Goal: Task Accomplishment & Management: Manage account settings

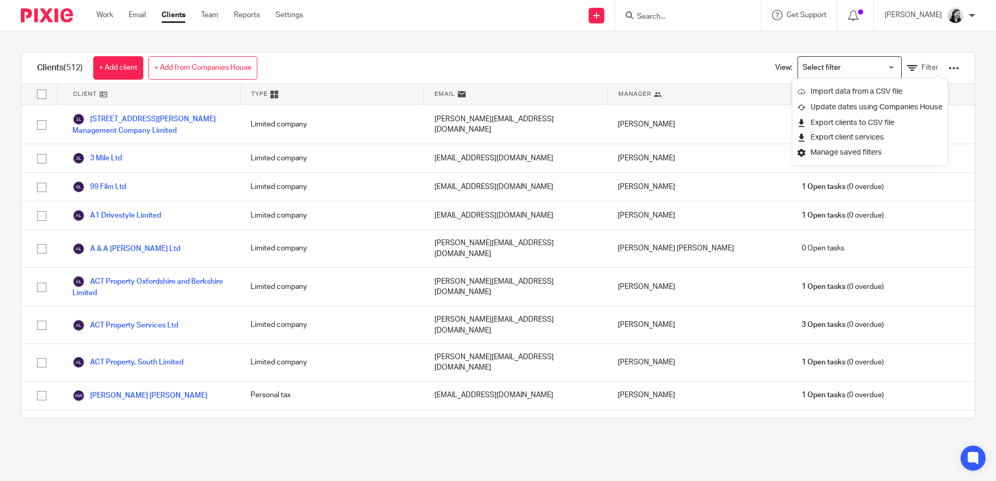
click at [672, 17] on input "Search" at bounding box center [683, 16] width 94 height 9
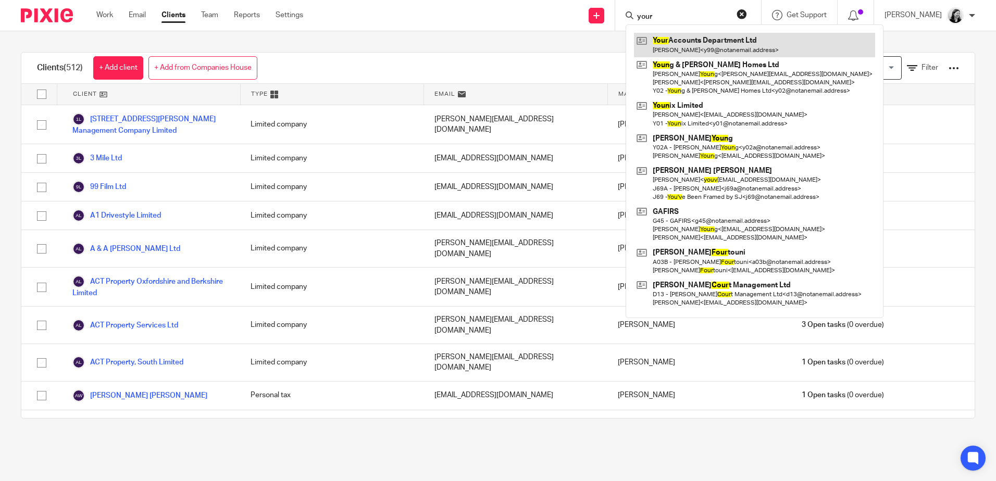
type input "your"
click at [736, 40] on link at bounding box center [754, 45] width 241 height 24
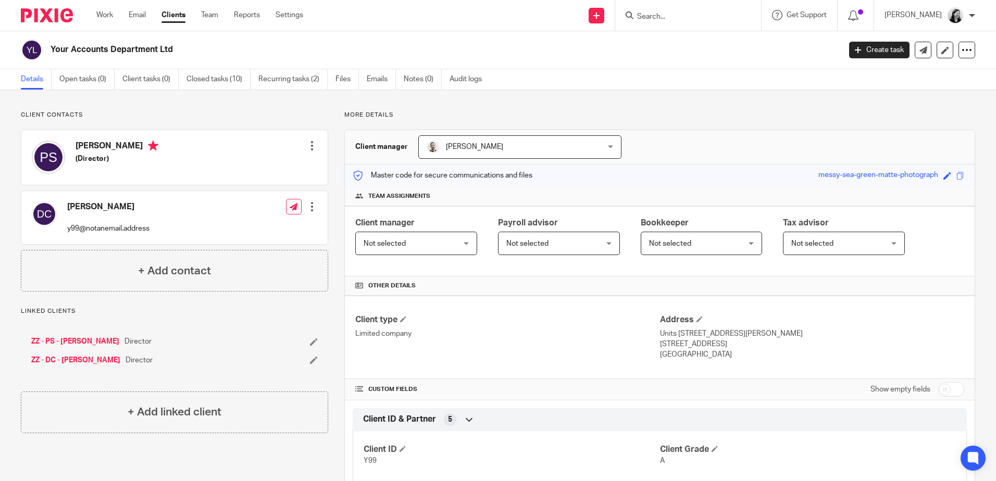
click at [711, 17] on input "Search" at bounding box center [683, 16] width 94 height 9
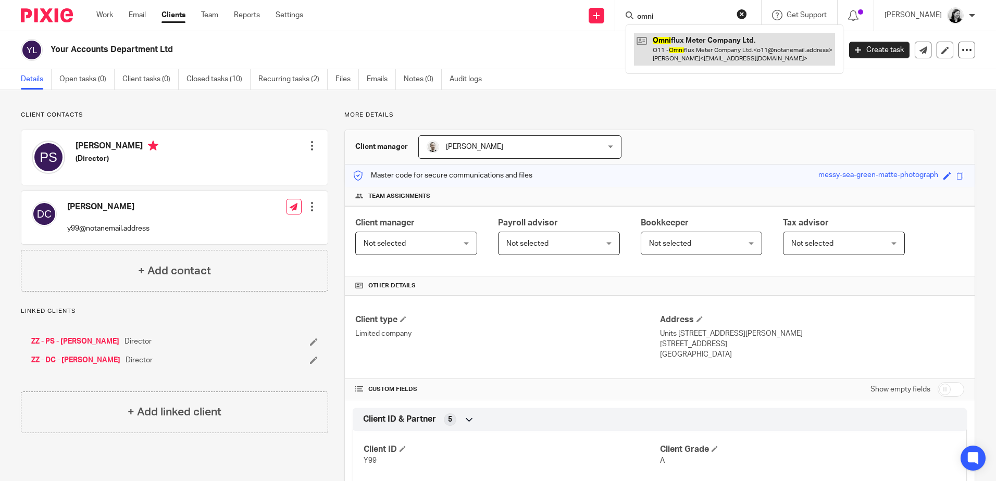
type input "omni"
click at [724, 42] on link at bounding box center [734, 49] width 201 height 32
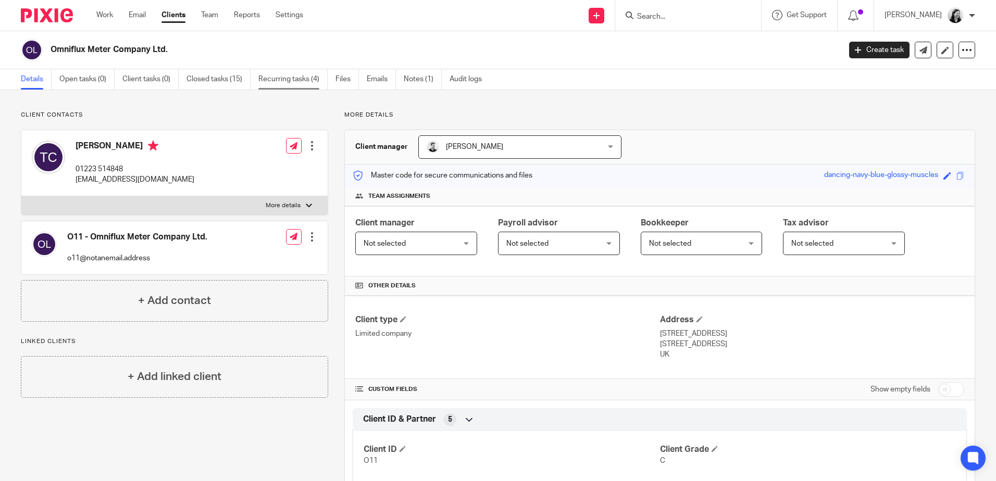
click at [305, 79] on link "Recurring tasks (4)" at bounding box center [292, 79] width 69 height 20
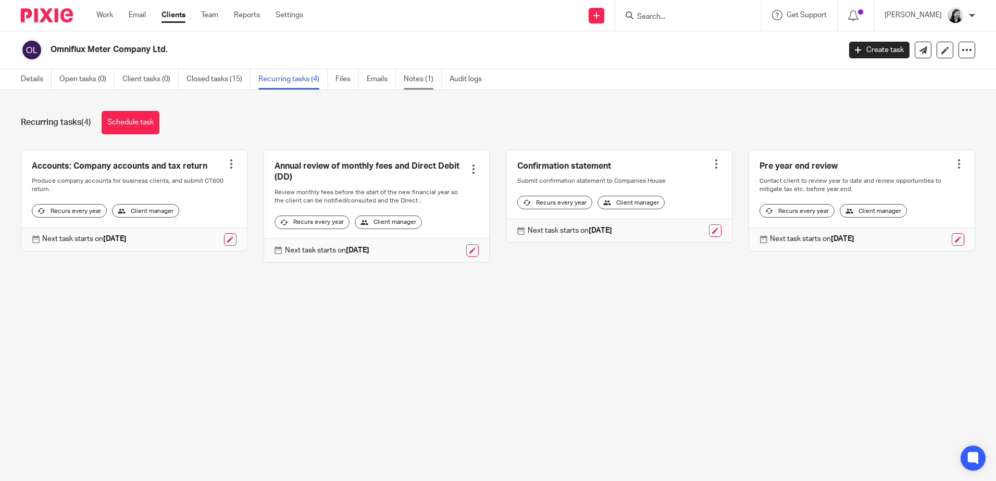
click at [414, 83] on link "Notes (1)" at bounding box center [423, 79] width 38 height 20
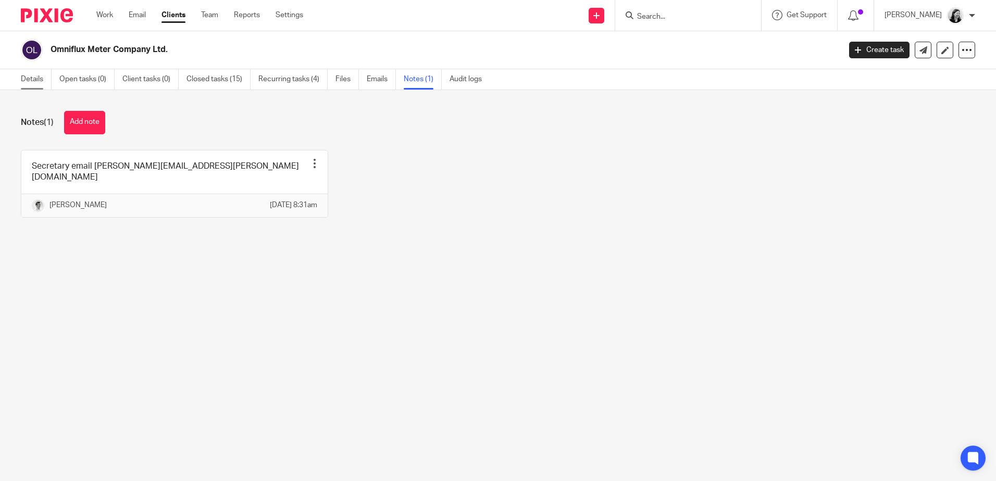
click at [21, 81] on link "Details" at bounding box center [36, 79] width 31 height 20
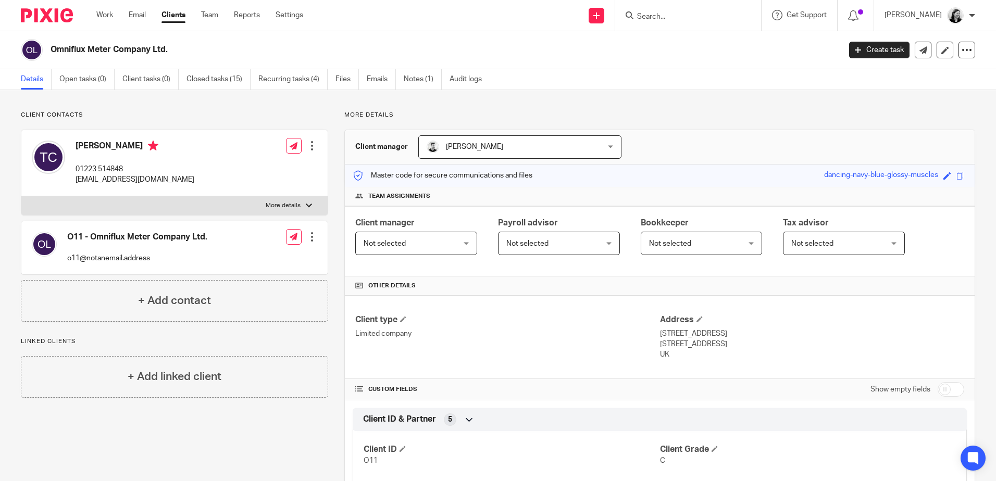
click at [675, 22] on form at bounding box center [691, 15] width 111 height 13
click at [673, 18] on input "Search" at bounding box center [683, 16] width 94 height 9
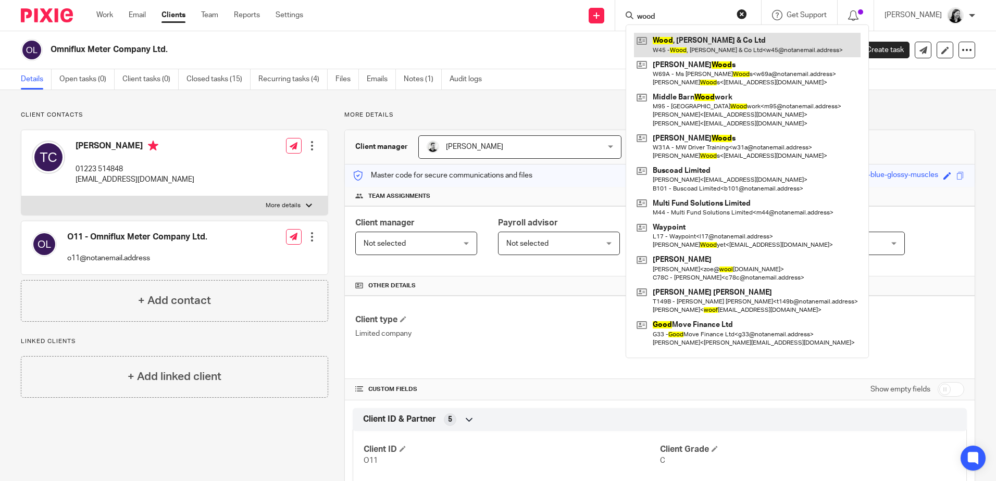
type input "wood"
drag, startPoint x: 743, startPoint y: 47, endPoint x: 755, endPoint y: 49, distance: 12.1
click at [743, 48] on link at bounding box center [747, 45] width 227 height 24
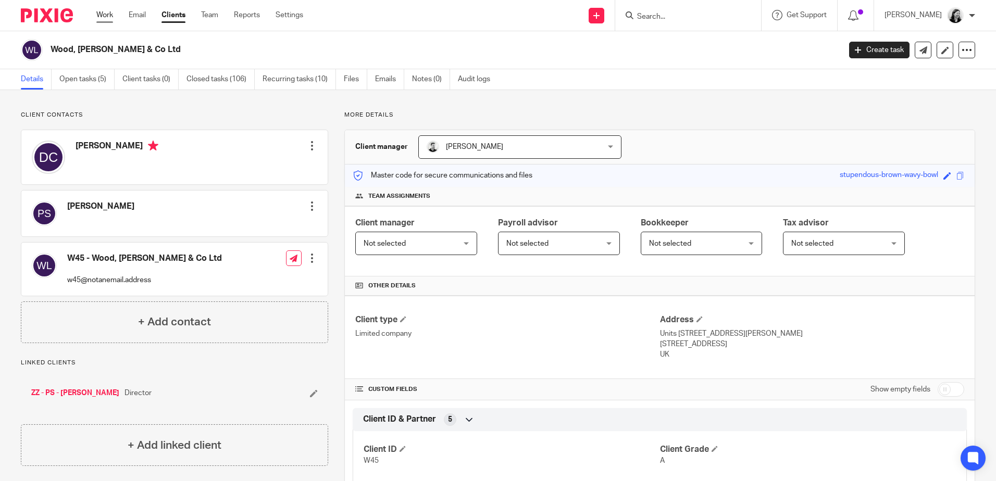
click at [98, 19] on link "Work" at bounding box center [104, 15] width 17 height 10
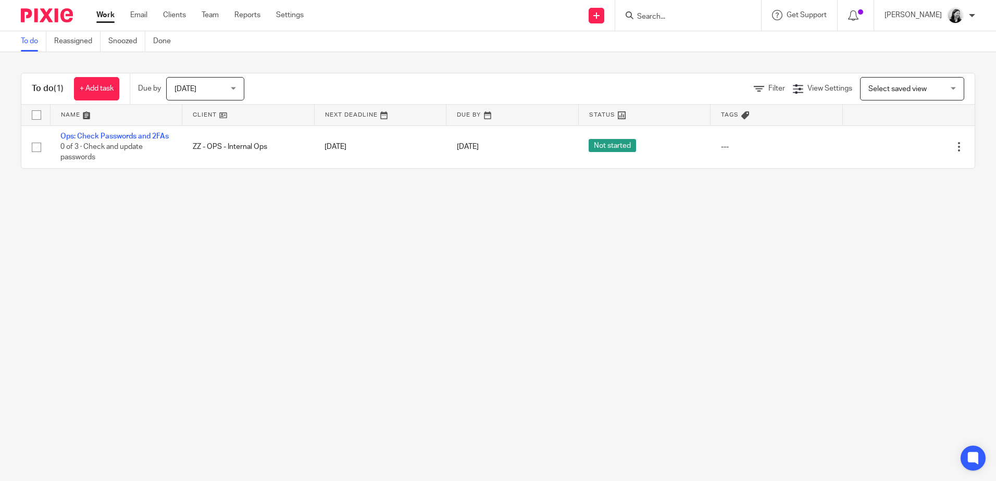
click at [221, 84] on span "[DATE]" at bounding box center [201, 89] width 55 height 22
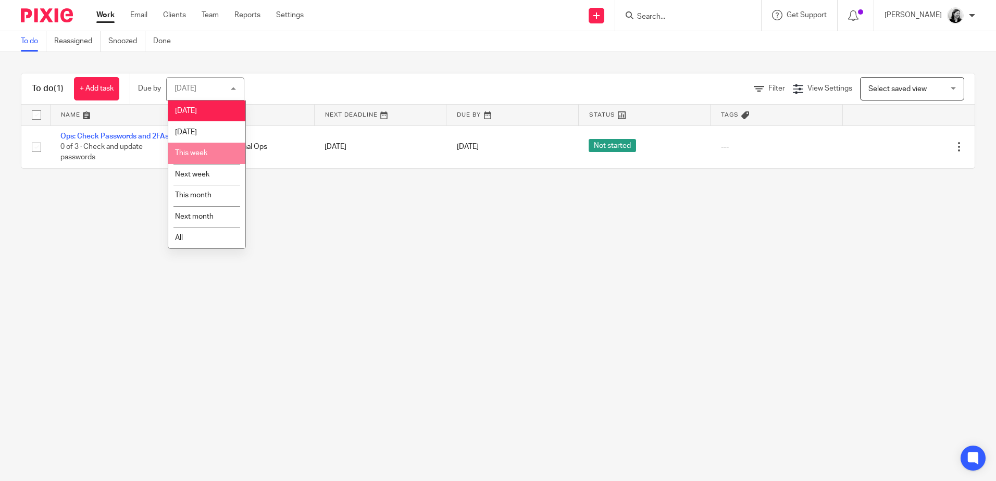
click at [209, 148] on li "This week" at bounding box center [206, 153] width 77 height 21
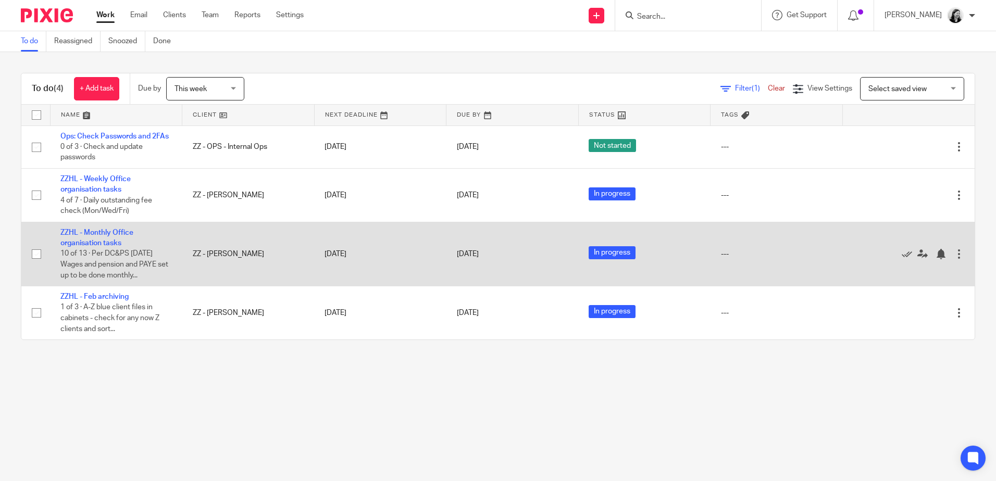
click at [111, 238] on td "ZZHL - Monthly Office organisation tasks 10 of 13 · Per DC&PS [DATE] Wages and …" at bounding box center [116, 254] width 132 height 64
click at [110, 241] on link "ZZHL - Monthly Office organisation tasks" at bounding box center [96, 238] width 73 height 18
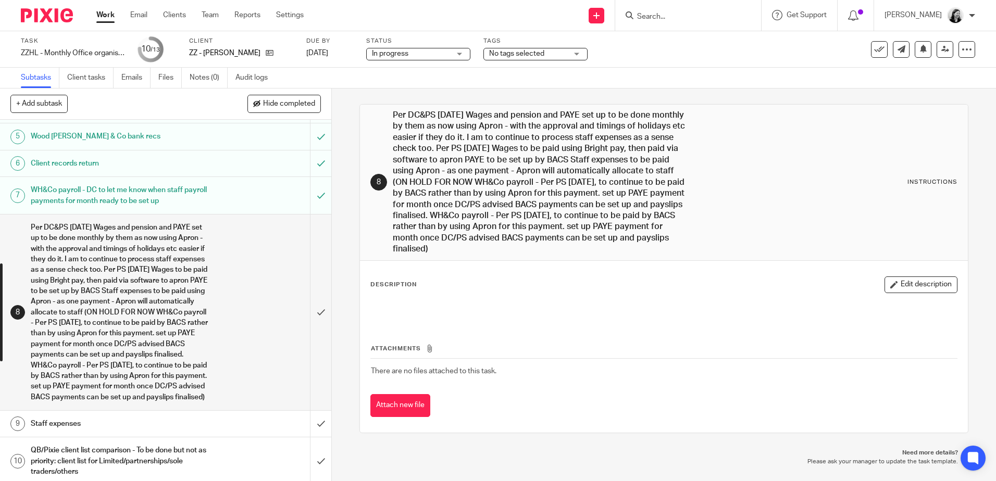
scroll to position [230, 0]
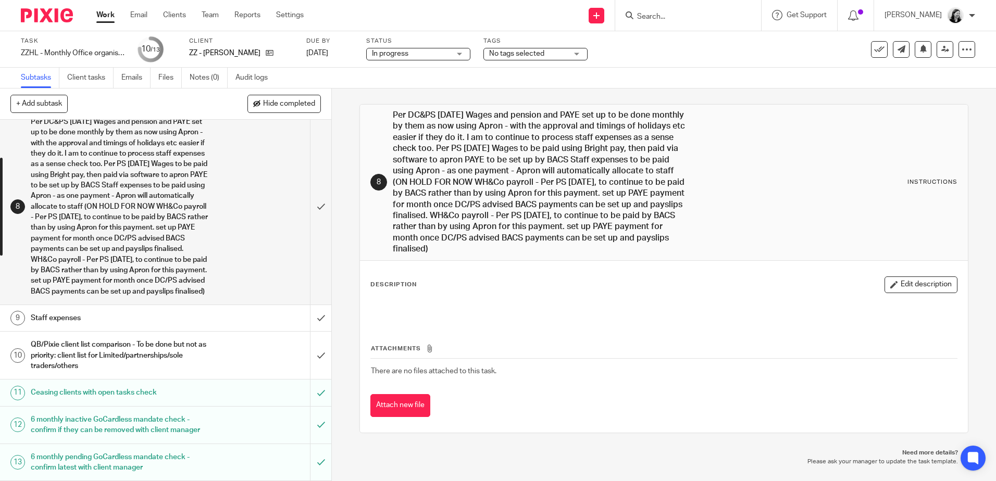
click at [216, 414] on div "6 monthly inactive GoCardless mandate check - confirm if they can be removed wi…" at bounding box center [165, 425] width 269 height 27
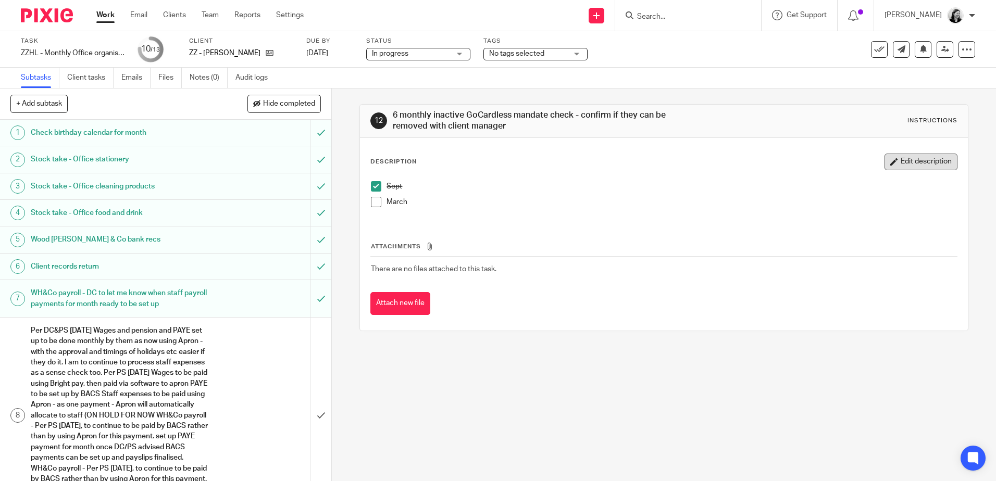
click at [914, 160] on button "Edit description" at bounding box center [920, 162] width 73 height 17
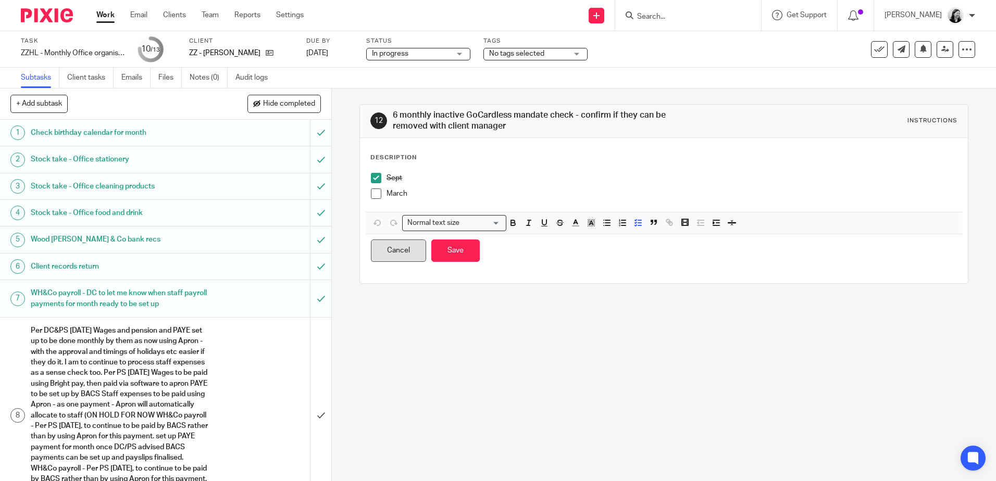
click at [402, 253] on button "Cancel" at bounding box center [398, 251] width 55 height 22
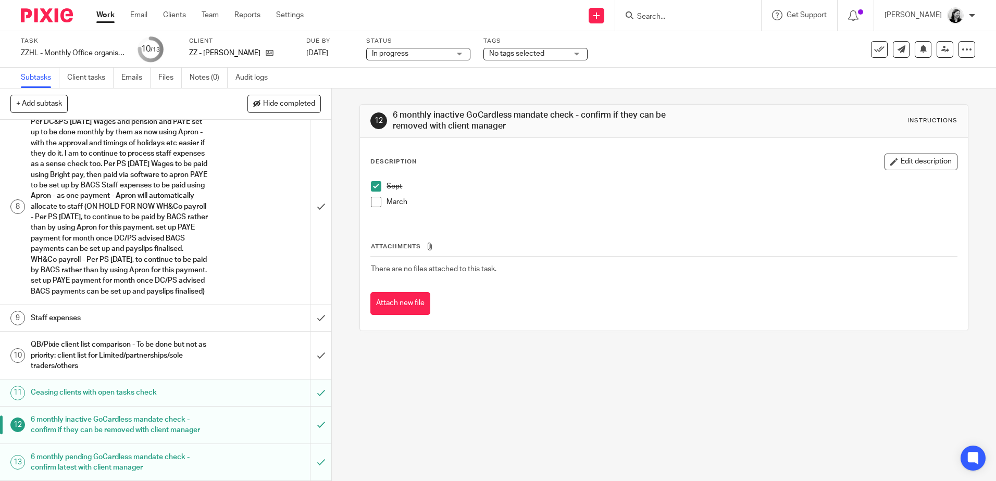
scroll to position [230, 0]
click at [53, 103] on button "+ Add subtask" at bounding box center [38, 104] width 57 height 18
paste input "https://woodhicks.sharepoint.com/sites/WoodHicksandCo/Shared%20Documents/Admini…"
type input "h"
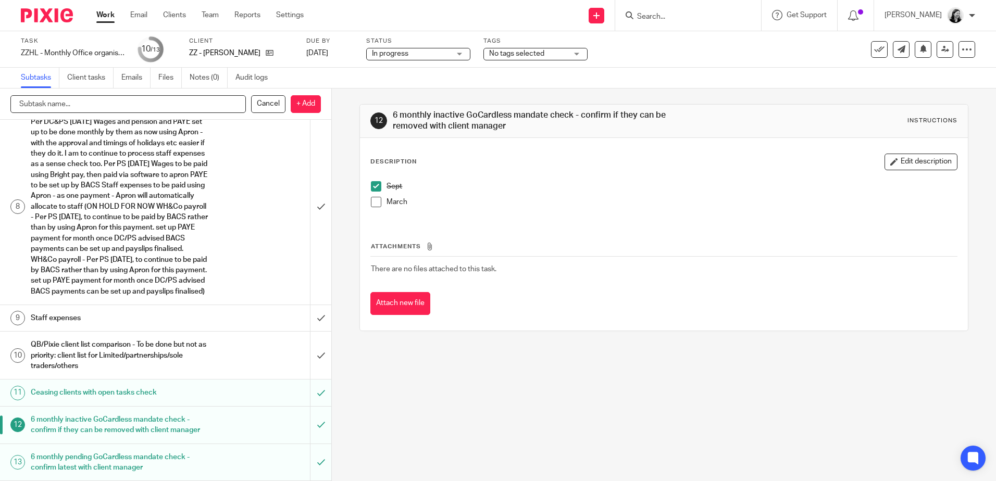
click at [83, 107] on input "text" at bounding box center [127, 104] width 235 height 18
type input "g"
type input "Gocardless Limited Company Checks excluded clients review"
click at [303, 105] on p "+ Add" at bounding box center [306, 104] width 30 height 18
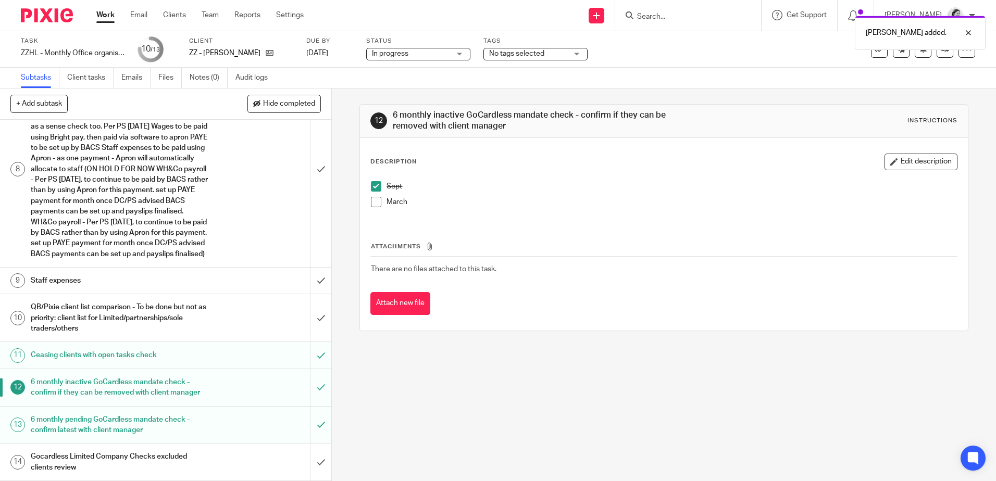
scroll to position [268, 0]
click at [144, 463] on h1 "Gocardless Limited Company Checks excluded clients review" at bounding box center [120, 462] width 179 height 27
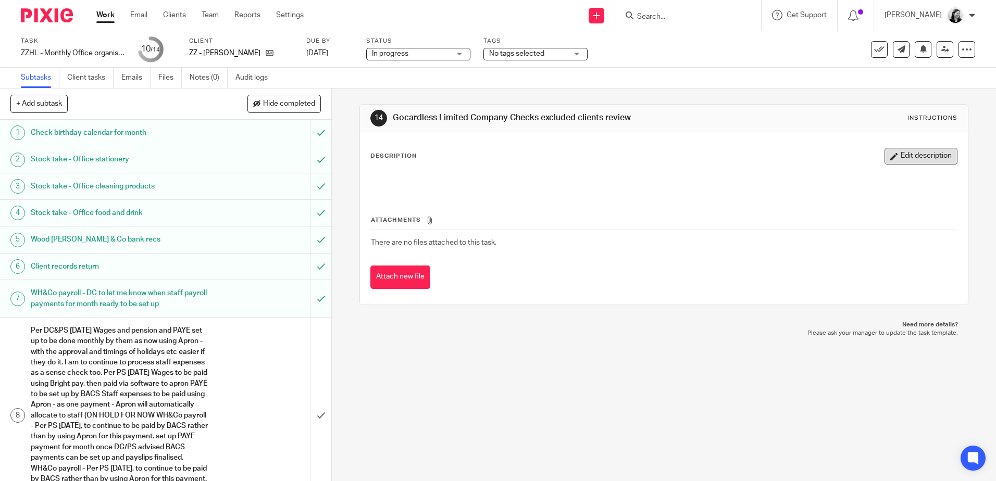
click at [899, 155] on button "Edit description" at bounding box center [920, 156] width 73 height 17
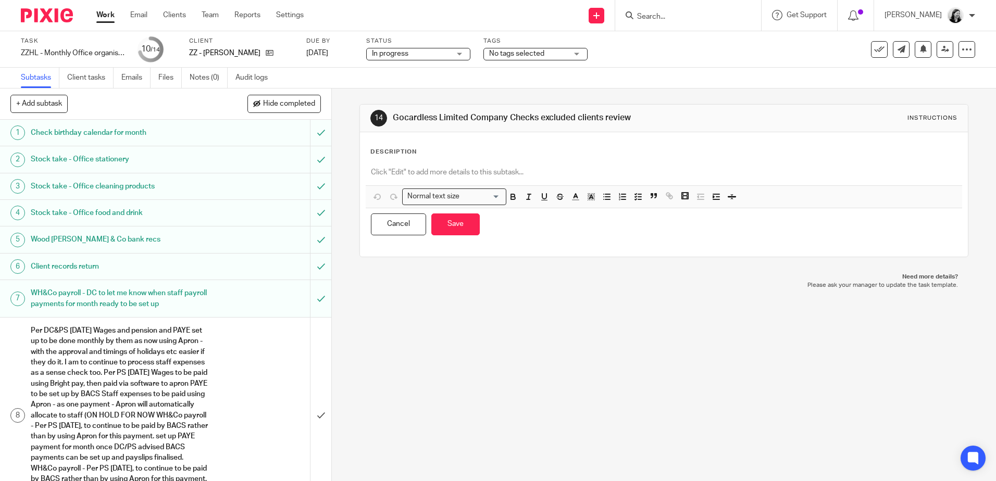
click at [531, 151] on div "Description" at bounding box center [663, 152] width 586 height 8
click at [516, 176] on p at bounding box center [663, 172] width 585 height 10
click at [621, 173] on p "File location: Wood Hicks & Co - Administration - Office Management" at bounding box center [663, 172] width 585 height 10
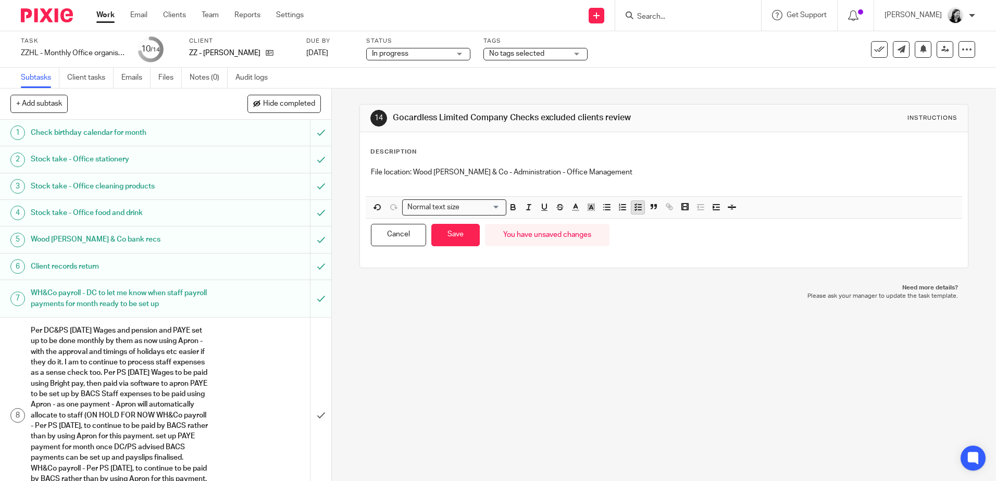
click at [634, 207] on icon "button" at bounding box center [637, 207] width 9 height 9
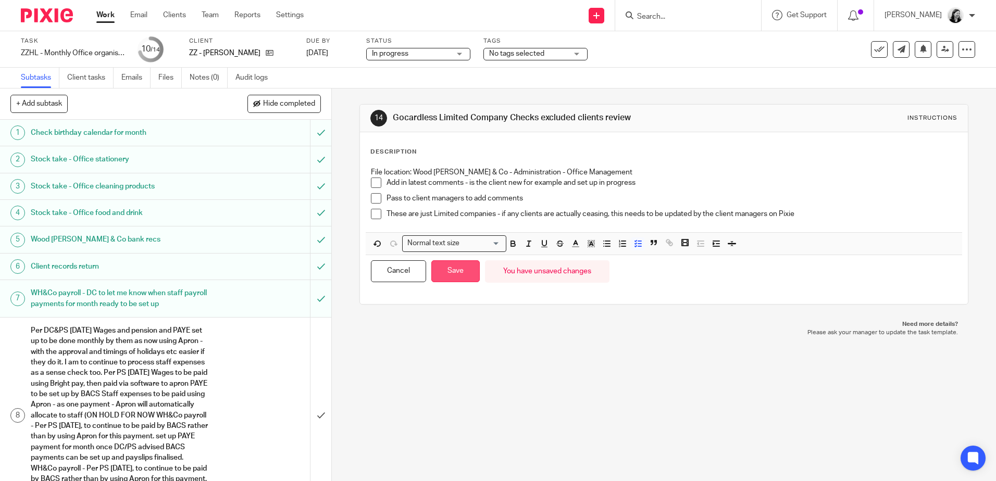
click at [453, 274] on button "Save" at bounding box center [455, 271] width 48 height 22
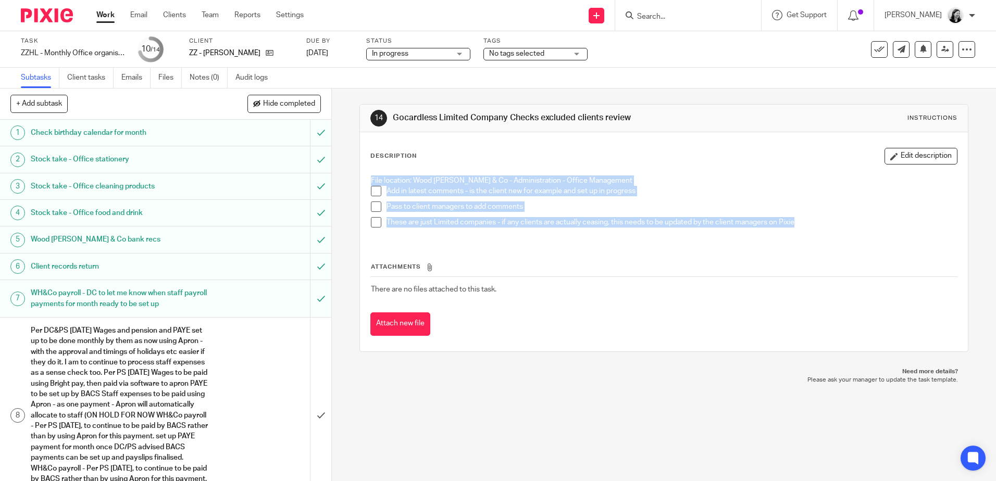
drag, startPoint x: 800, startPoint y: 226, endPoint x: 347, endPoint y: 179, distance: 455.5
click at [347, 179] on div "14 Gocardless Limited Company Checks excluded clients review Instructions Descr…" at bounding box center [664, 285] width 664 height 393
copy div "File location: Wood Hicks & Co - Administration - Office Management Add in late…"
drag, startPoint x: 628, startPoint y: 119, endPoint x: 384, endPoint y: 126, distance: 243.3
click at [384, 126] on div "14 Gocardless Limited Company Checks excluded clients review Instructions" at bounding box center [663, 118] width 586 height 17
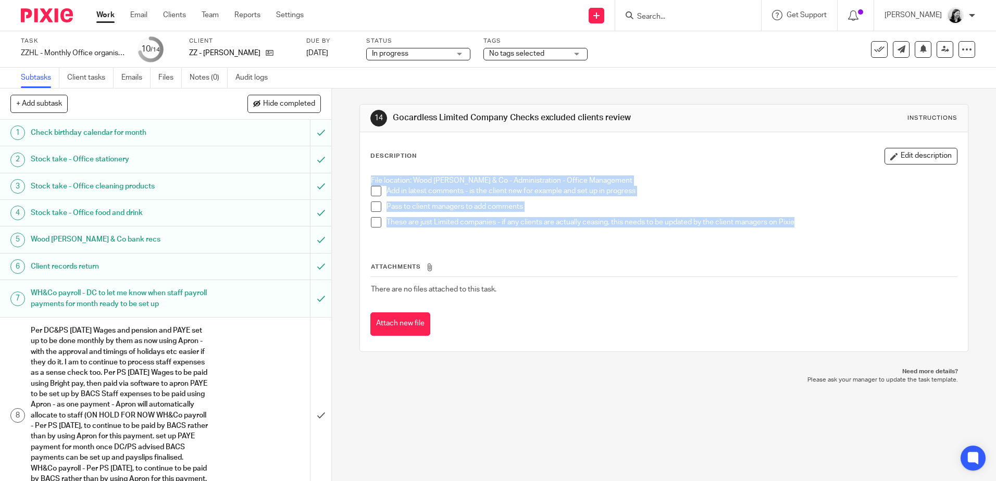
copy div "Gocardless Limited Company Checks excluded clients review"
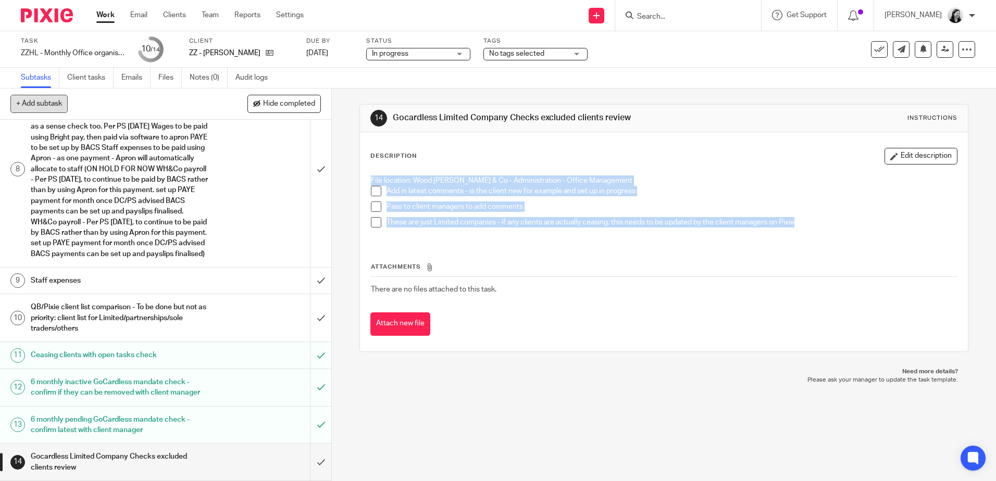
click at [42, 96] on button "+ Add subtask" at bounding box center [38, 104] width 57 height 18
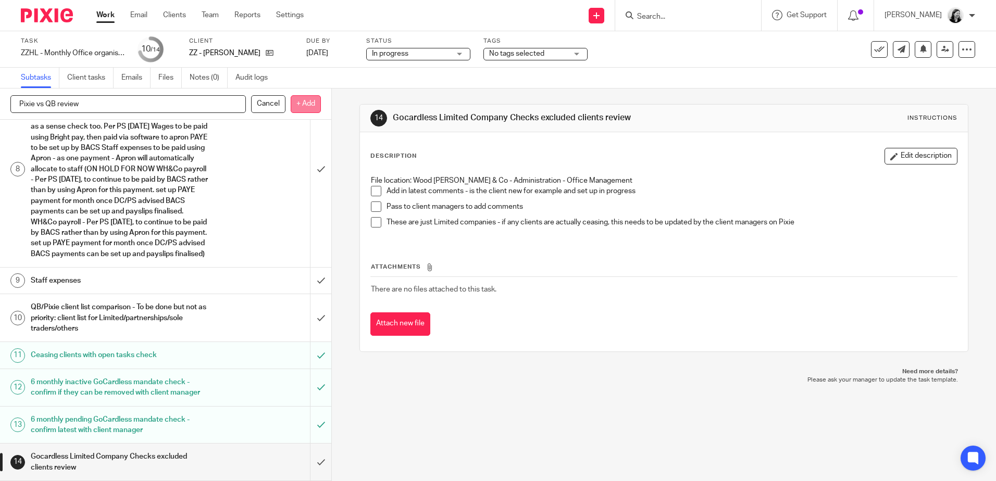
type input "Pixie vs QB review"
click at [304, 101] on p "+ Add" at bounding box center [306, 104] width 30 height 18
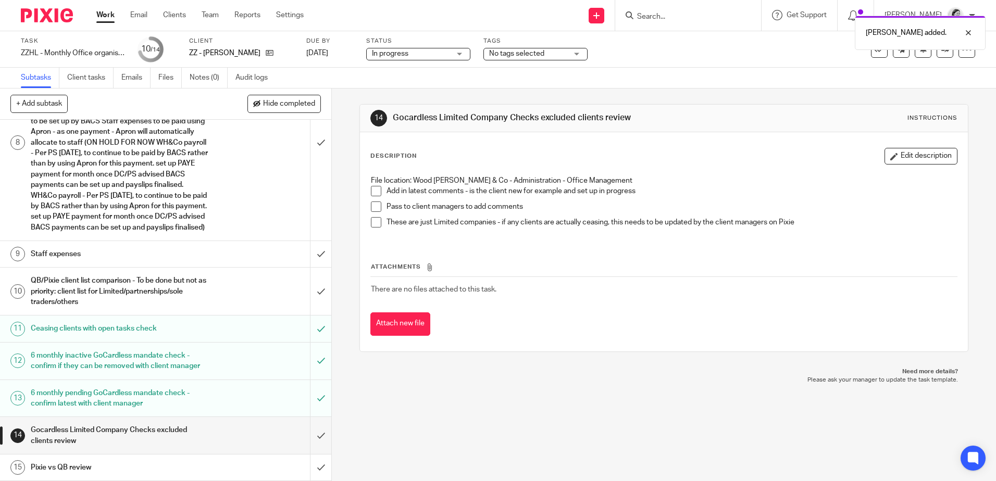
scroll to position [294, 0]
click at [120, 461] on h1 "Pixie vs QB review" at bounding box center [120, 468] width 179 height 16
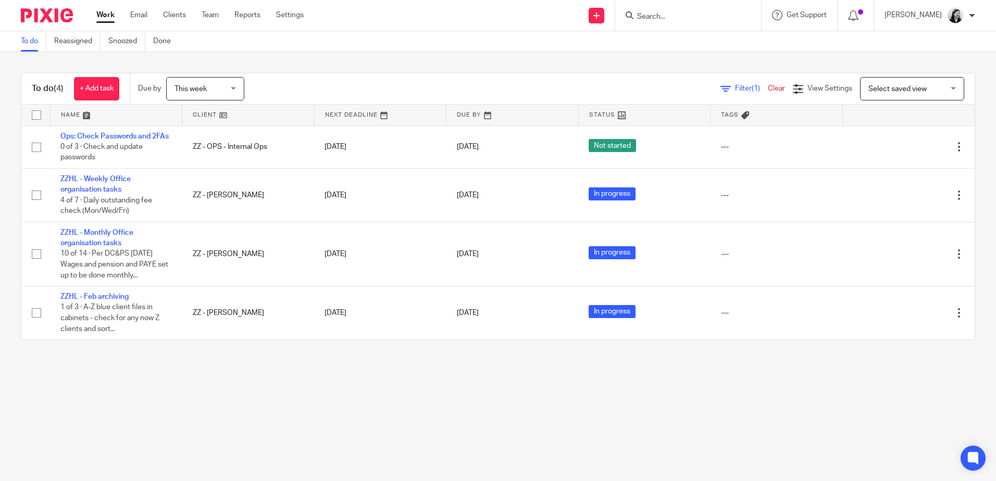
click at [671, 14] on input "Search" at bounding box center [683, 16] width 94 height 9
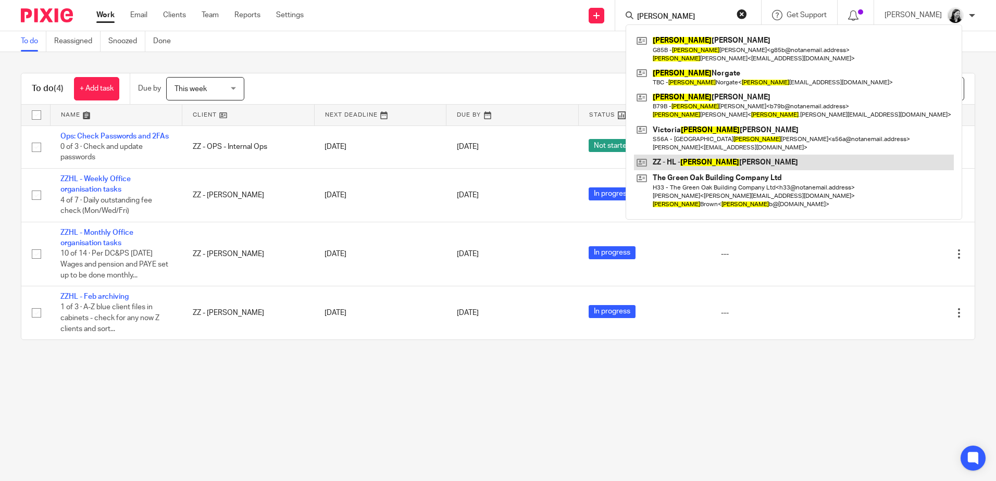
type input "[PERSON_NAME]"
click at [730, 160] on link at bounding box center [794, 163] width 320 height 16
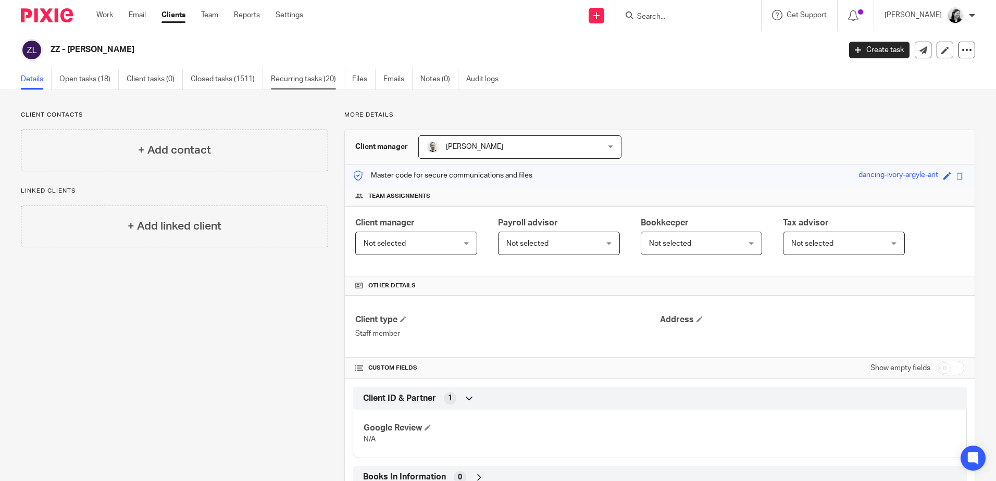
click at [317, 78] on link "Recurring tasks (20)" at bounding box center [307, 79] width 73 height 20
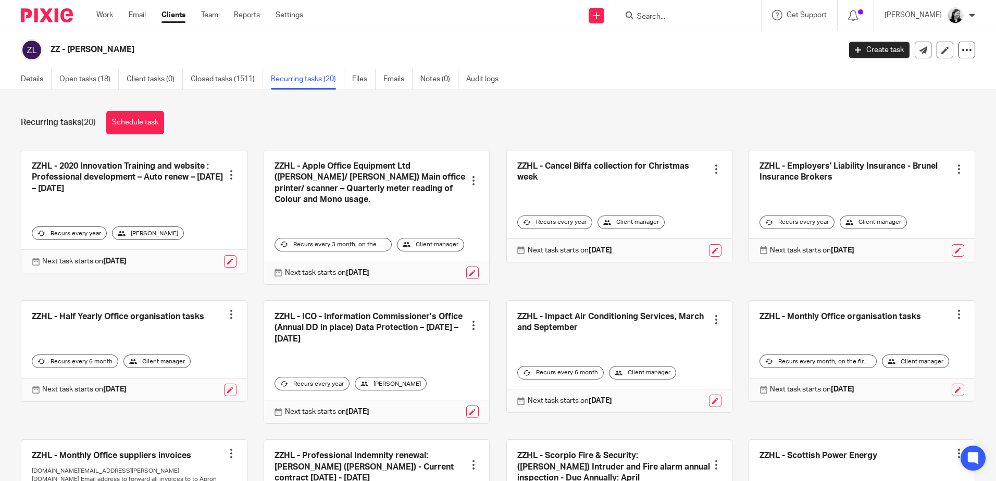
click at [790, 314] on link at bounding box center [862, 351] width 226 height 101
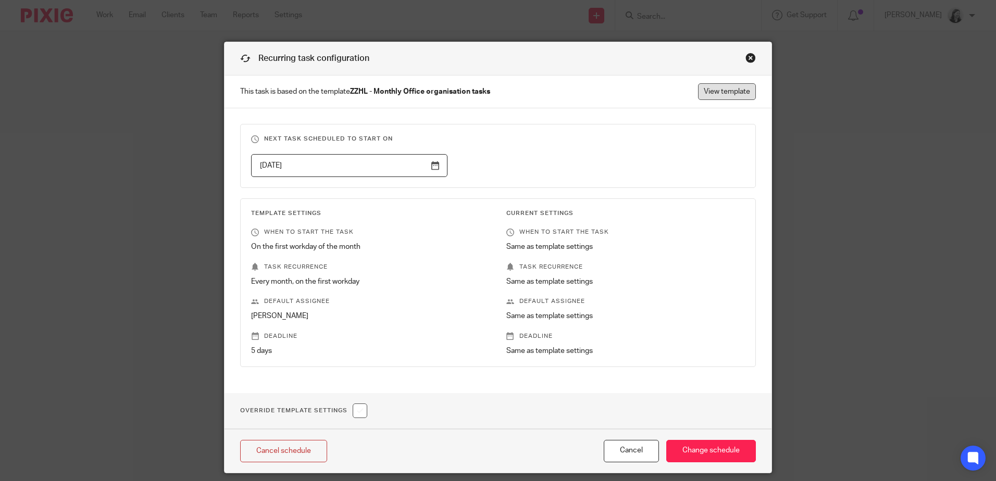
click at [717, 83] on link "View template" at bounding box center [727, 91] width 58 height 17
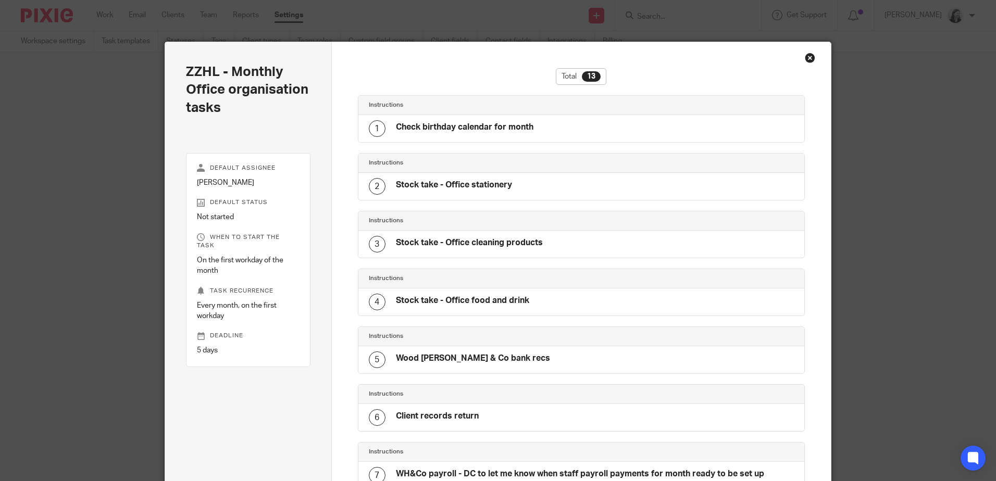
scroll to position [555, 0]
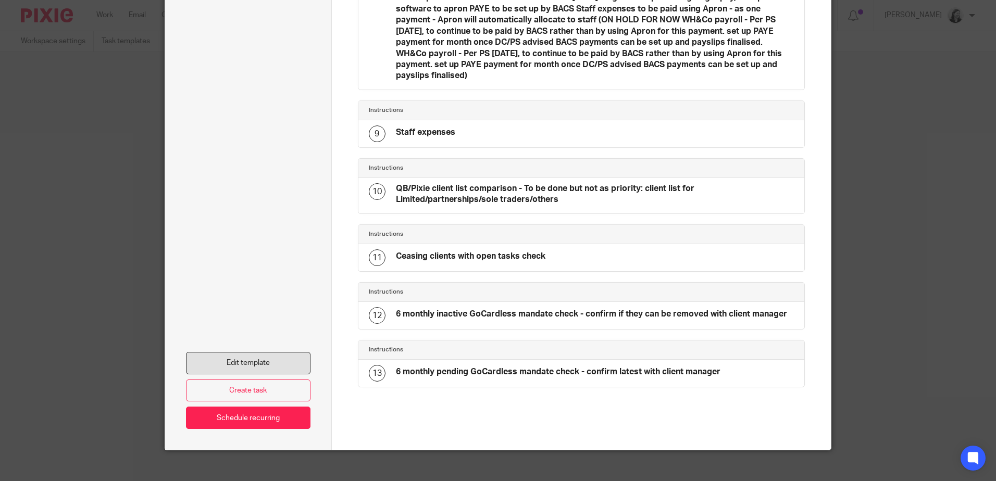
click at [278, 353] on link "Edit template" at bounding box center [248, 363] width 124 height 22
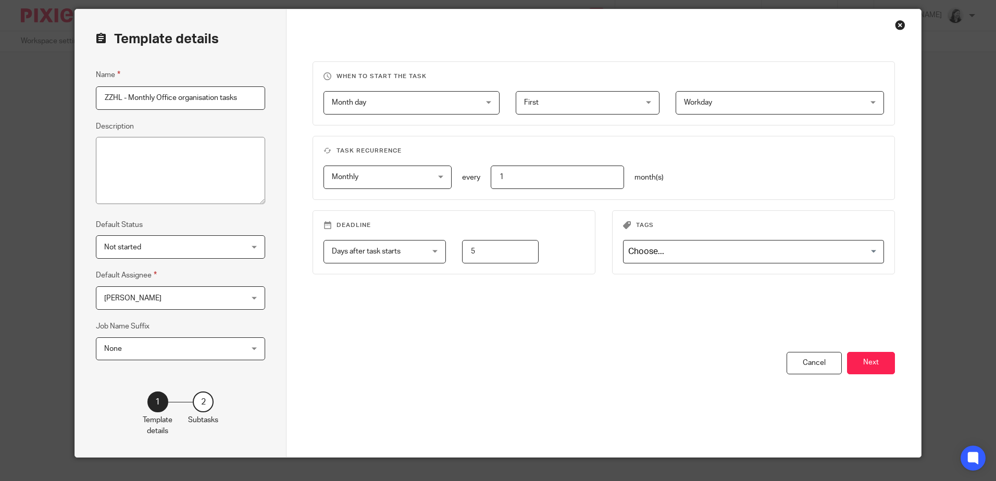
scroll to position [51, 0]
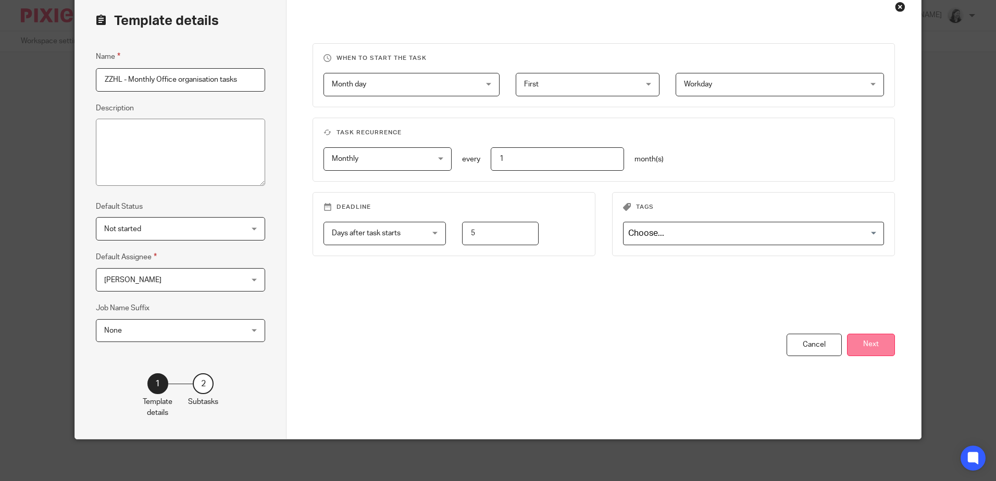
click at [872, 343] on button "Next" at bounding box center [871, 345] width 48 height 22
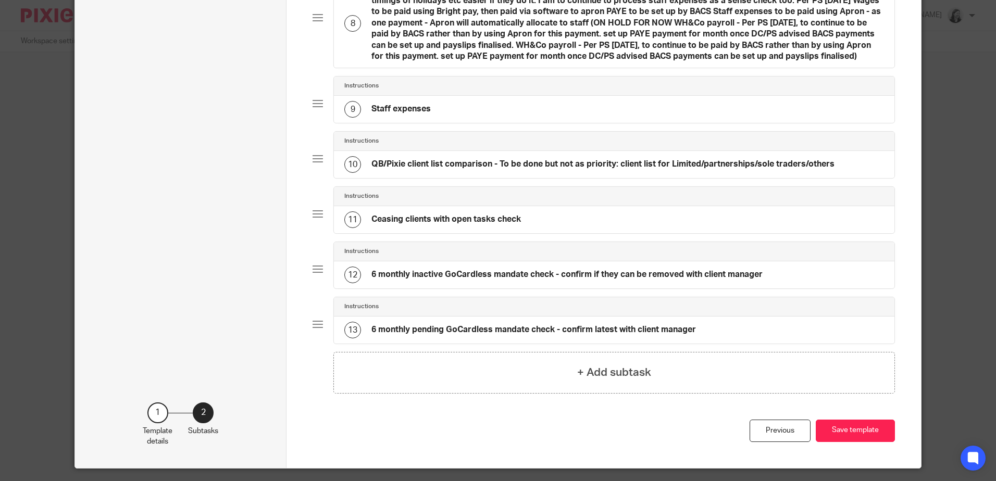
scroll to position [552, 0]
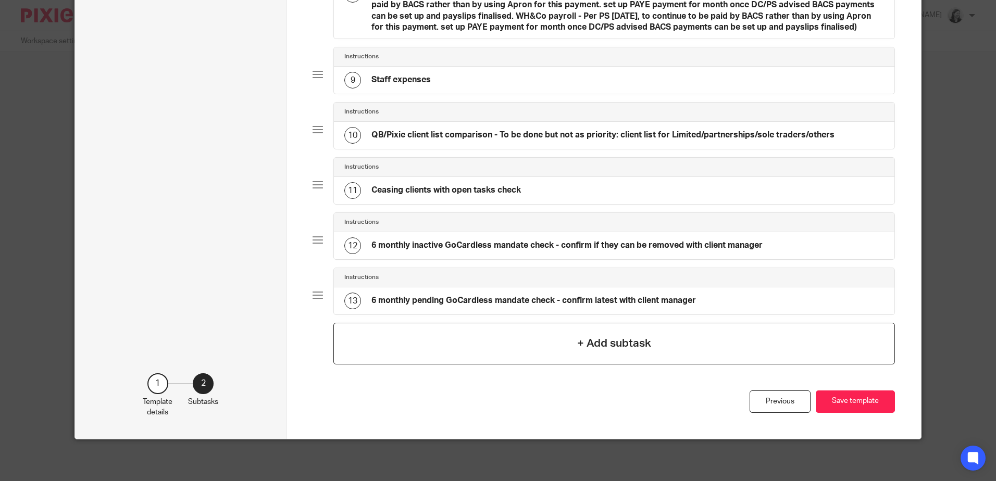
click at [623, 343] on h4 "+ Add subtask" at bounding box center [614, 343] width 74 height 16
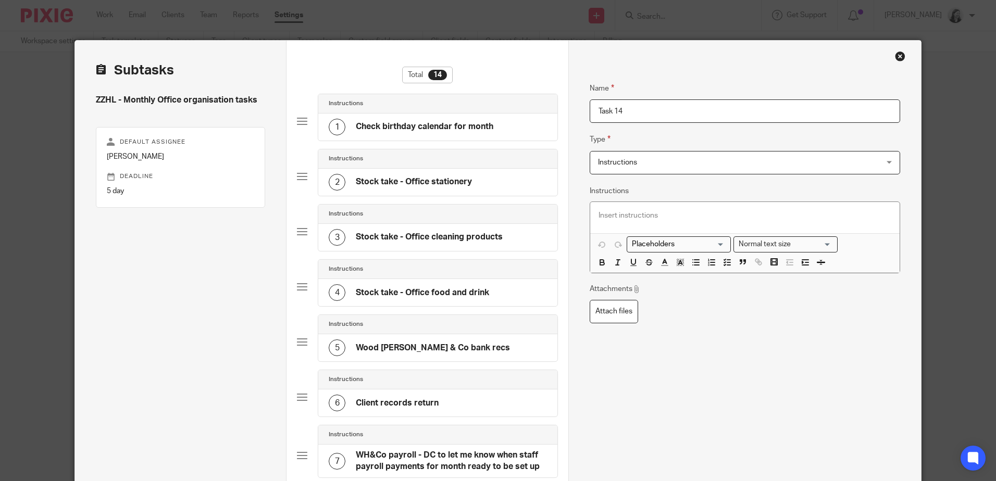
scroll to position [0, 0]
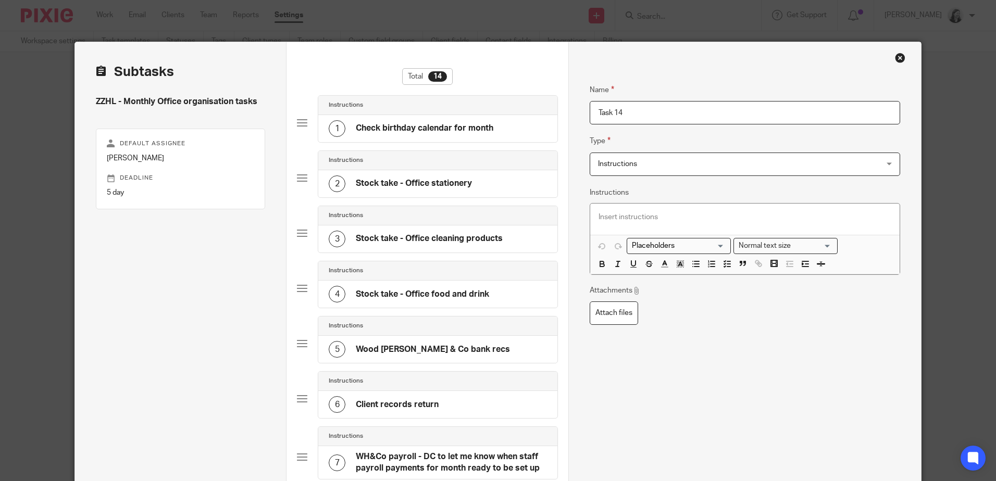
click at [604, 221] on p at bounding box center [744, 217] width 292 height 10
click at [646, 218] on p at bounding box center [744, 217] width 292 height 10
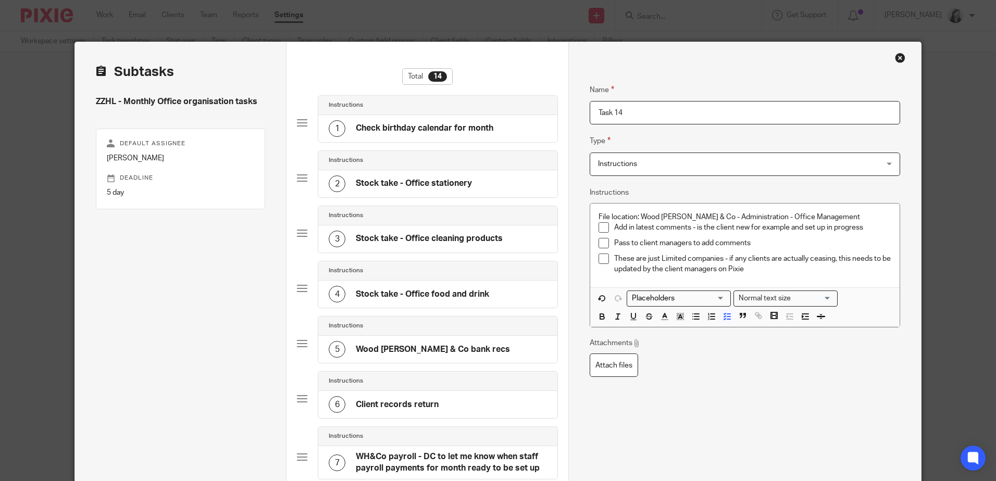
drag, startPoint x: 630, startPoint y: 106, endPoint x: 488, endPoint y: 121, distance: 142.5
paste input "Gocardless Limited Company Checks excluded clients review"
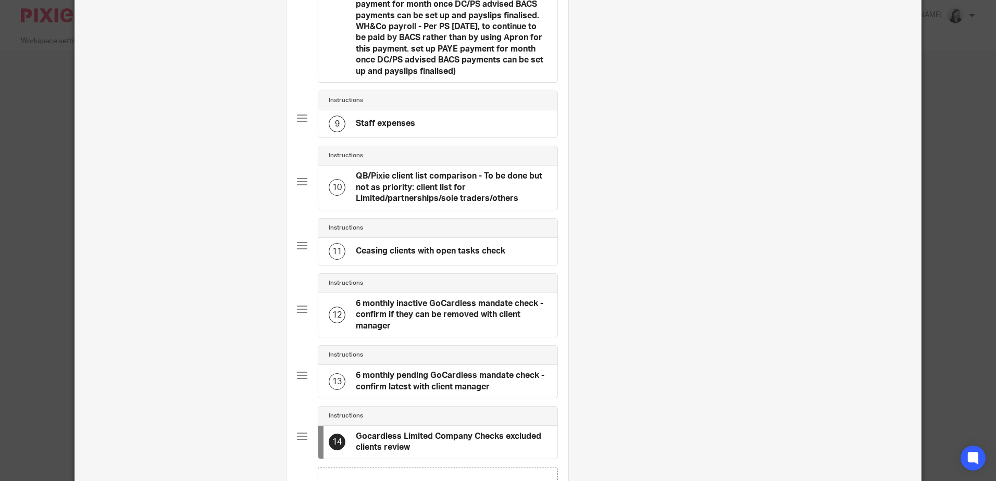
scroll to position [781, 0]
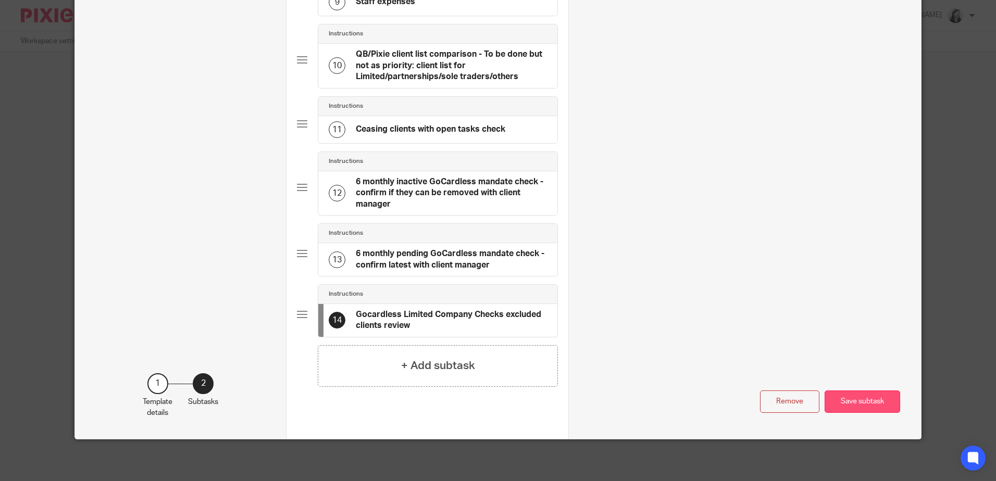
type input "Gocardless Limited Company Checks excluded clients review"
click at [830, 397] on button "Save subtask" at bounding box center [862, 402] width 76 height 22
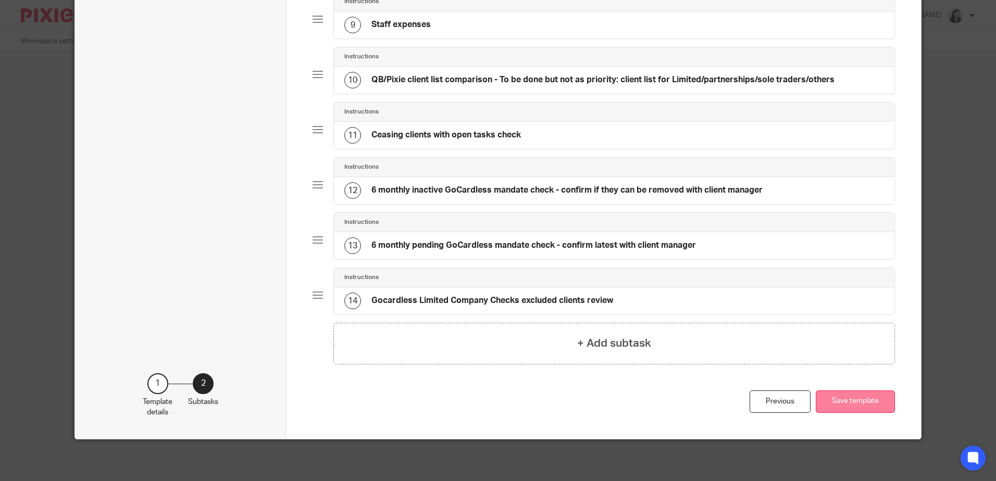
click at [830, 399] on button "Save template" at bounding box center [855, 402] width 79 height 22
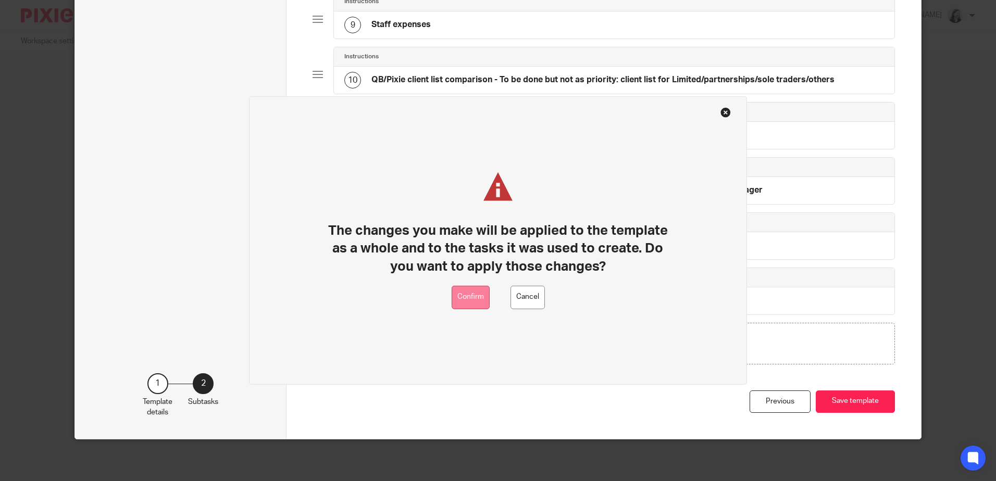
click at [483, 302] on button "Confirm" at bounding box center [471, 297] width 38 height 23
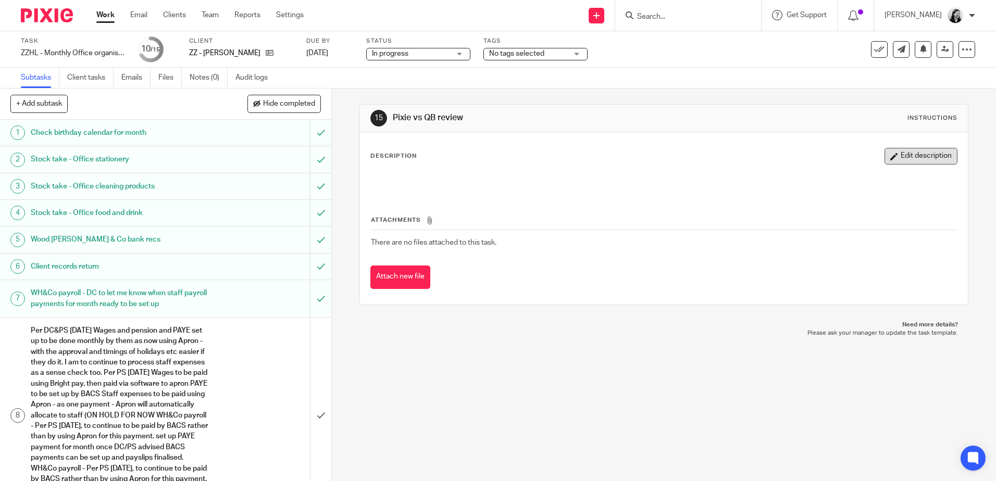
click at [884, 153] on button "Edit description" at bounding box center [920, 156] width 73 height 17
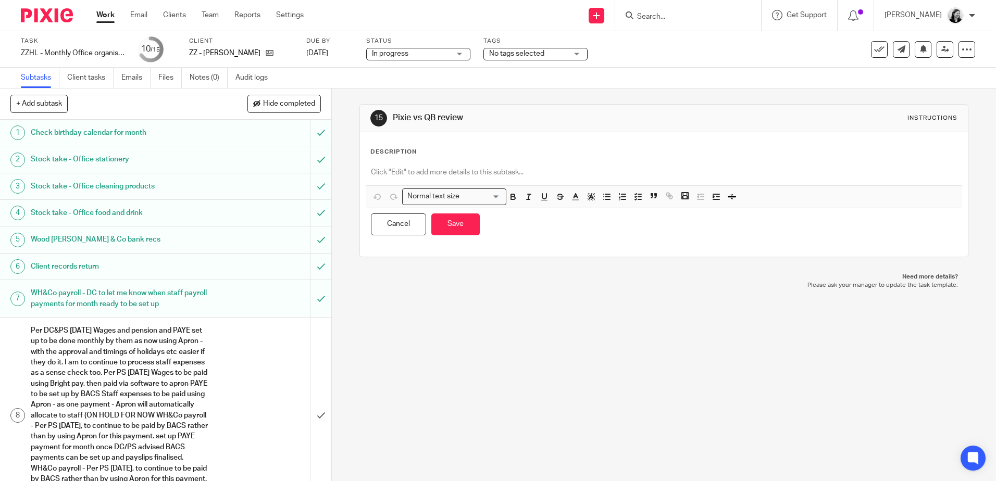
click at [427, 165] on div at bounding box center [664, 173] width 596 height 23
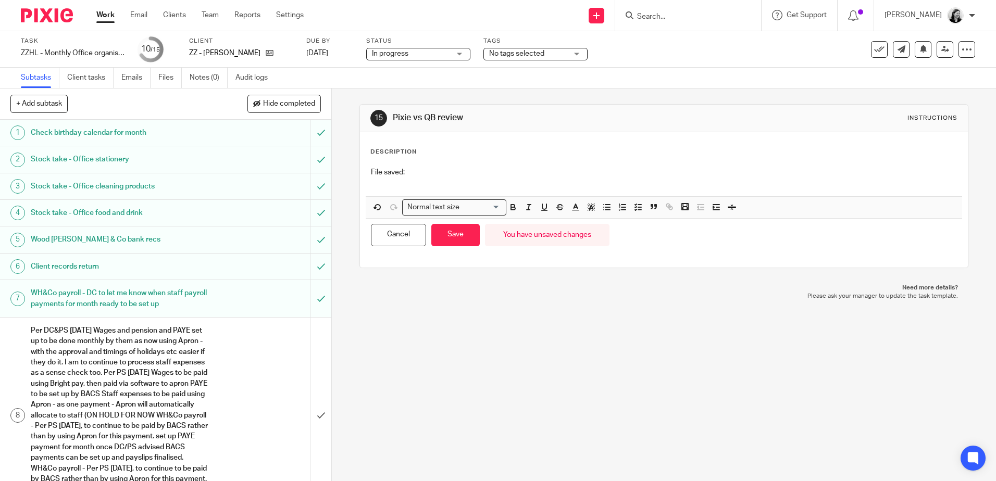
click at [444, 169] on p "File saved:" at bounding box center [663, 172] width 585 height 10
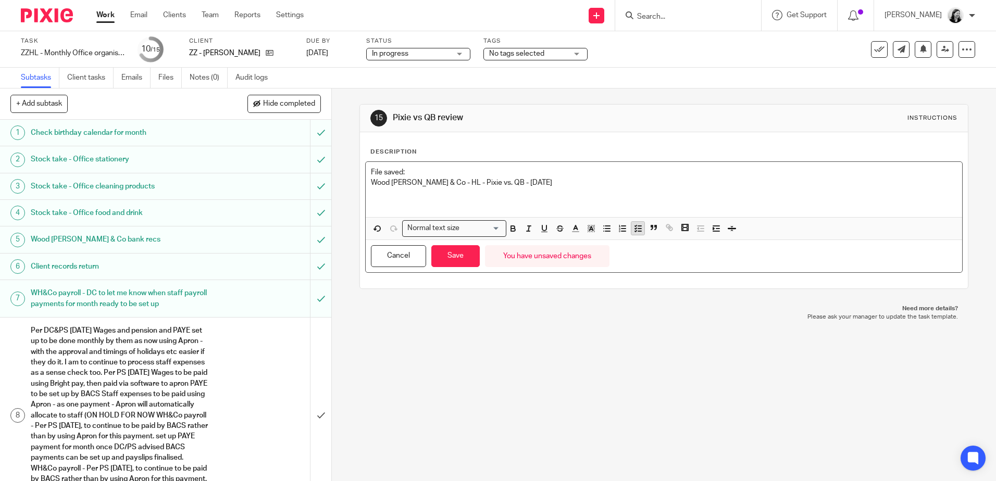
click at [640, 229] on icon "button" at bounding box center [637, 228] width 9 height 9
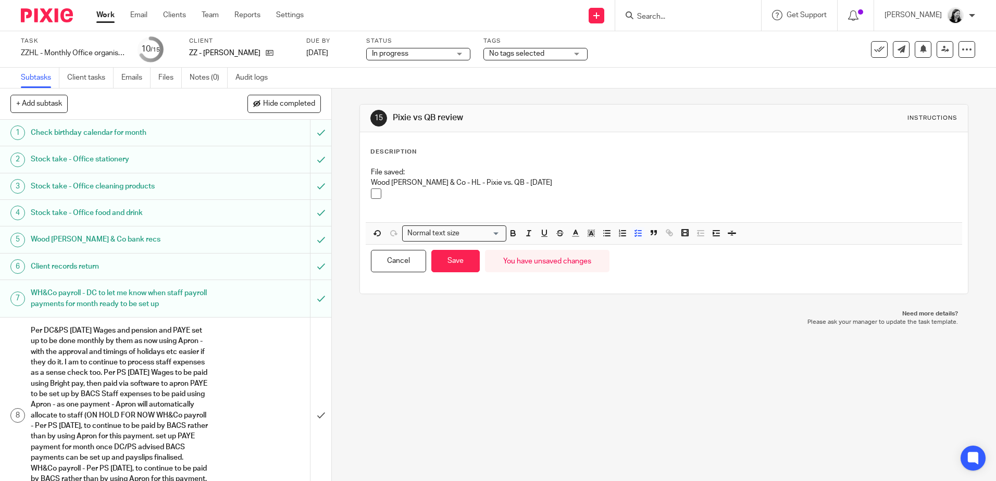
click at [417, 198] on p at bounding box center [671, 194] width 570 height 10
click at [410, 199] on div at bounding box center [671, 197] width 570 height 16
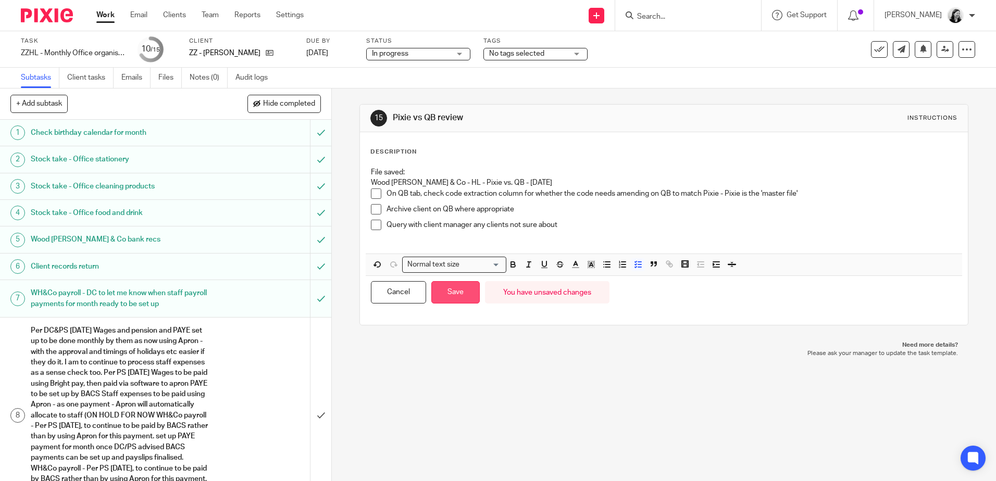
click at [444, 299] on button "Save" at bounding box center [455, 292] width 48 height 22
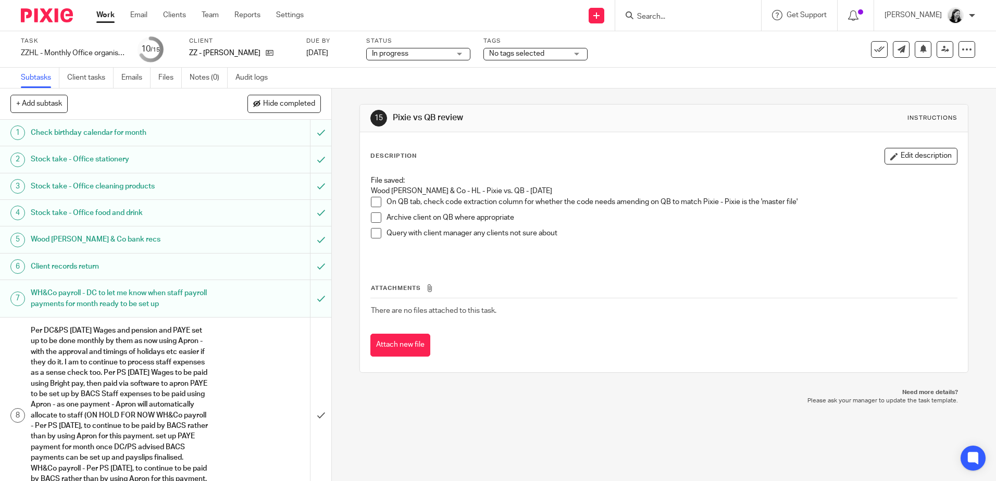
drag, startPoint x: 471, startPoint y: 117, endPoint x: 391, endPoint y: 120, distance: 80.3
click at [393, 120] on h1 "Pixie vs QB review" at bounding box center [539, 117] width 293 height 11
copy h1 "Pixie vs QB review"
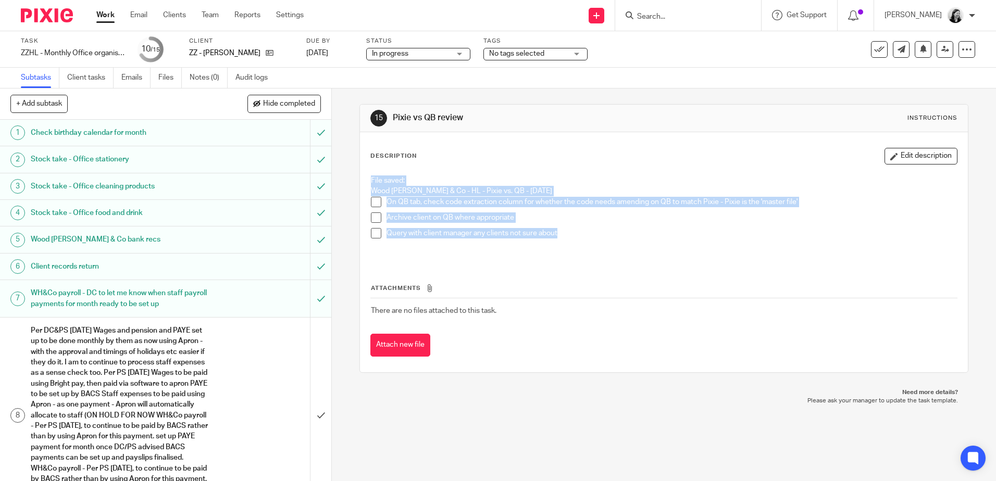
drag, startPoint x: 570, startPoint y: 237, endPoint x: 348, endPoint y: 181, distance: 229.0
click at [348, 181] on div "15 Pixie vs QB review Instructions Description Edit description File saved: Woo…" at bounding box center [664, 285] width 664 height 393
copy div "File saved: Wood Hicks & Co - HL - Pixie vs. QB - Sep 2025 On QB tab, check cod…"
click at [107, 15] on link "Work" at bounding box center [105, 15] width 18 height 10
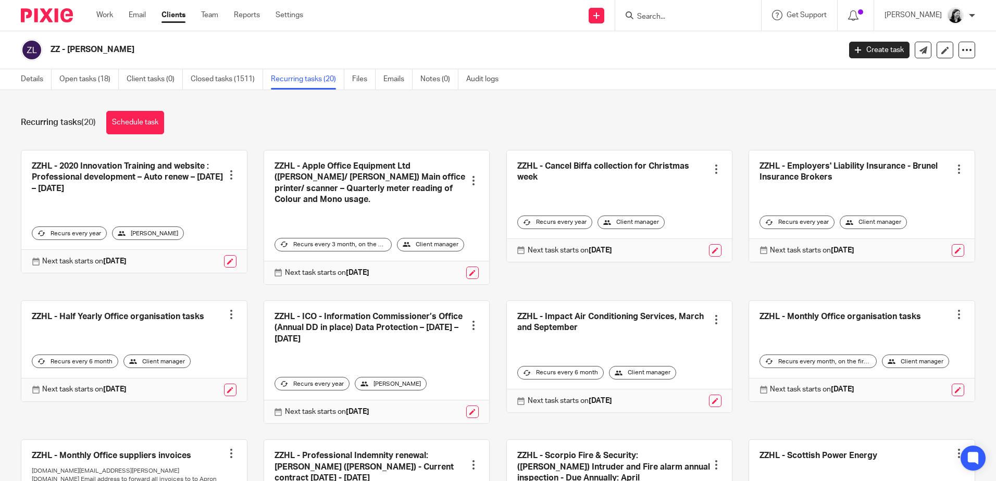
click at [842, 317] on link at bounding box center [862, 351] width 226 height 101
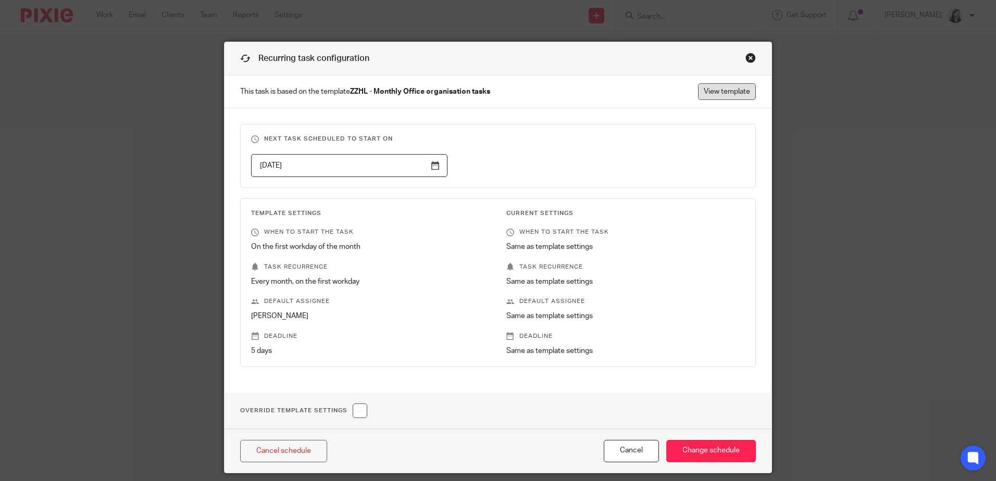
click at [727, 91] on link "View template" at bounding box center [727, 91] width 58 height 17
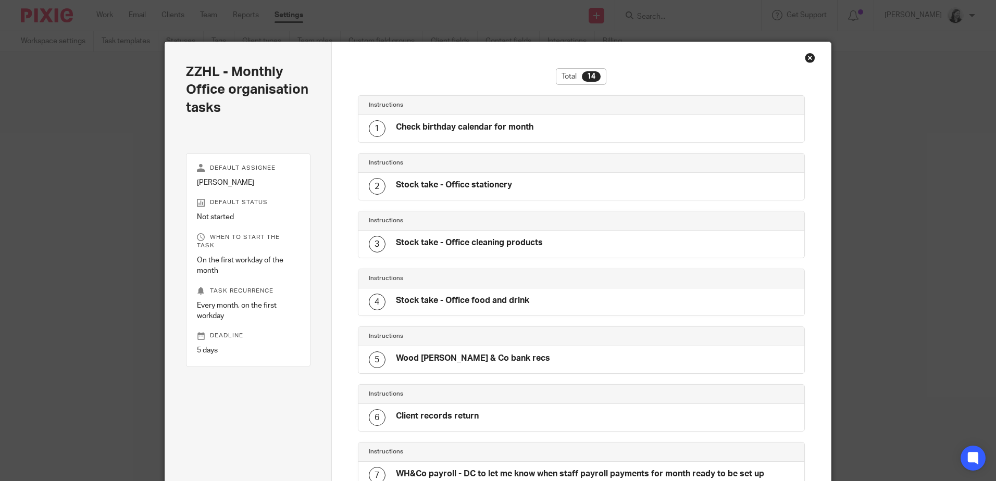
scroll to position [613, 0]
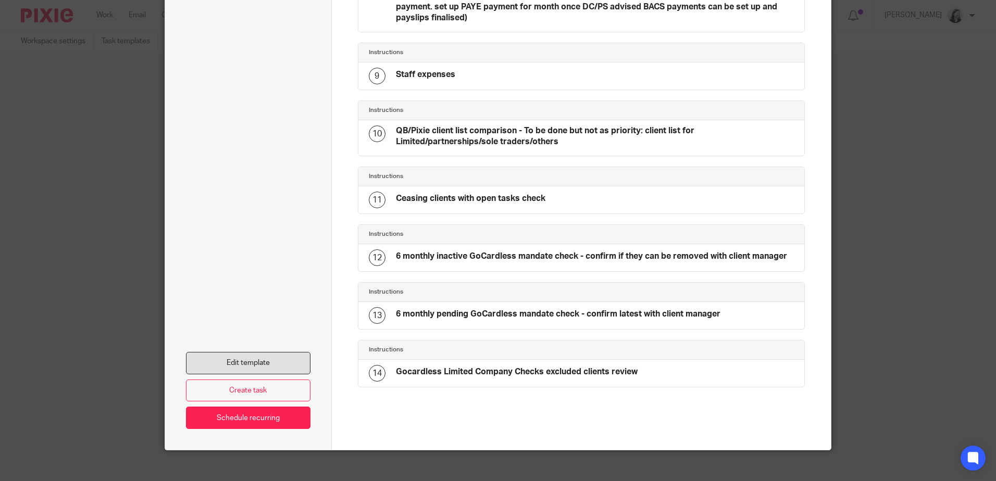
click at [283, 353] on link "Edit template" at bounding box center [248, 363] width 124 height 22
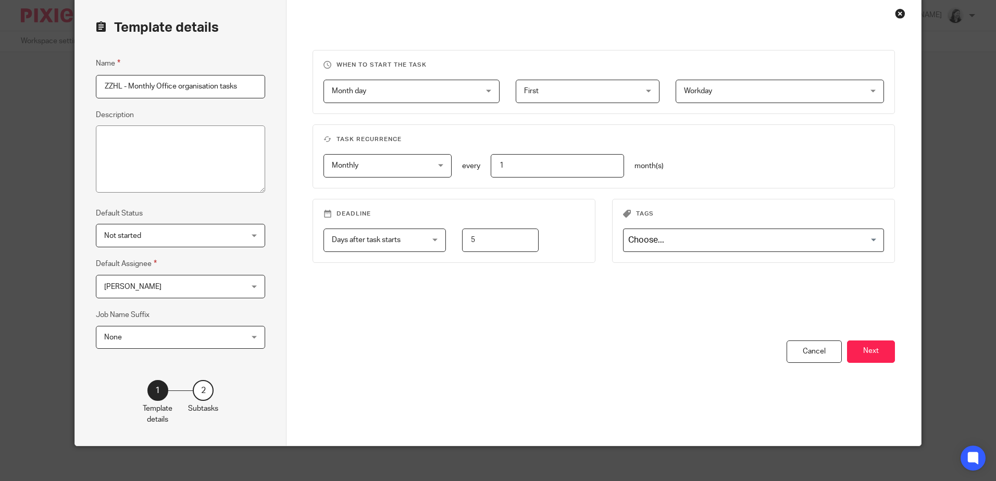
scroll to position [51, 0]
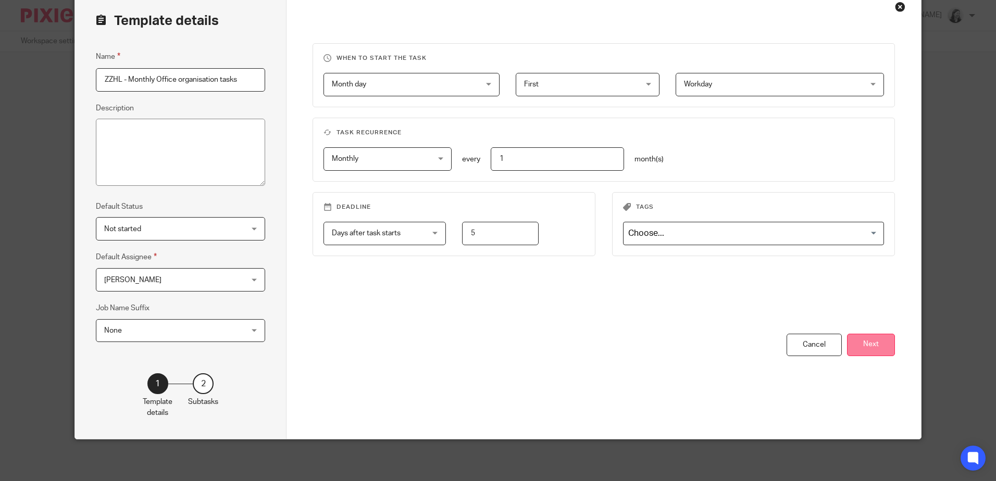
click at [868, 344] on button "Next" at bounding box center [871, 345] width 48 height 22
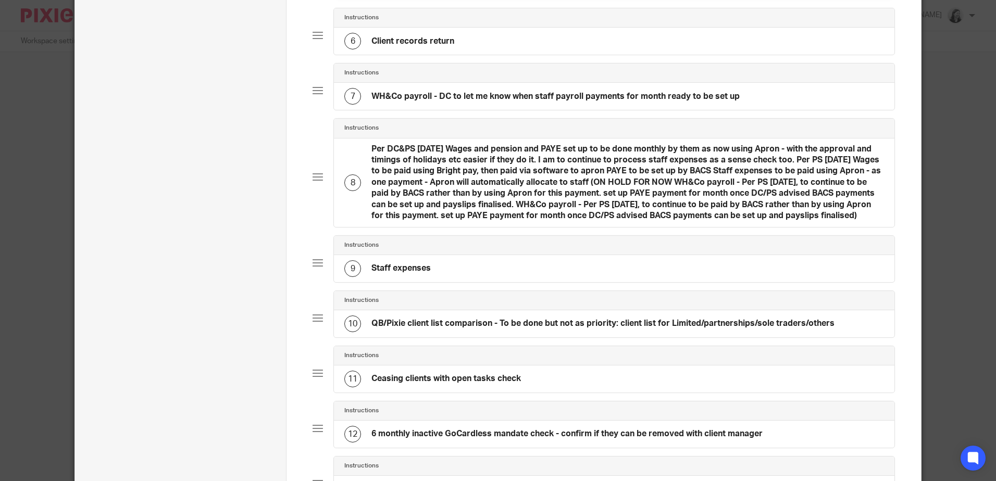
scroll to position [607, 0]
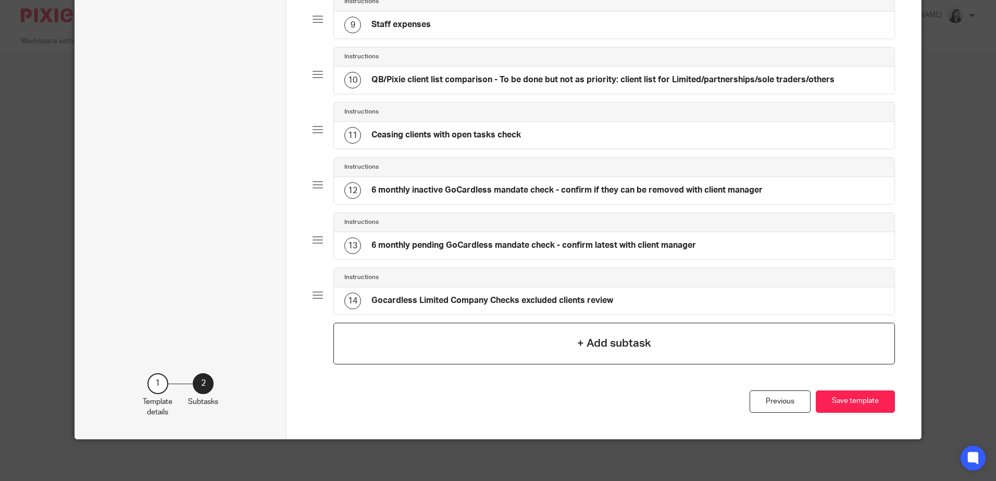
click at [609, 342] on h4 "+ Add subtask" at bounding box center [614, 343] width 74 height 16
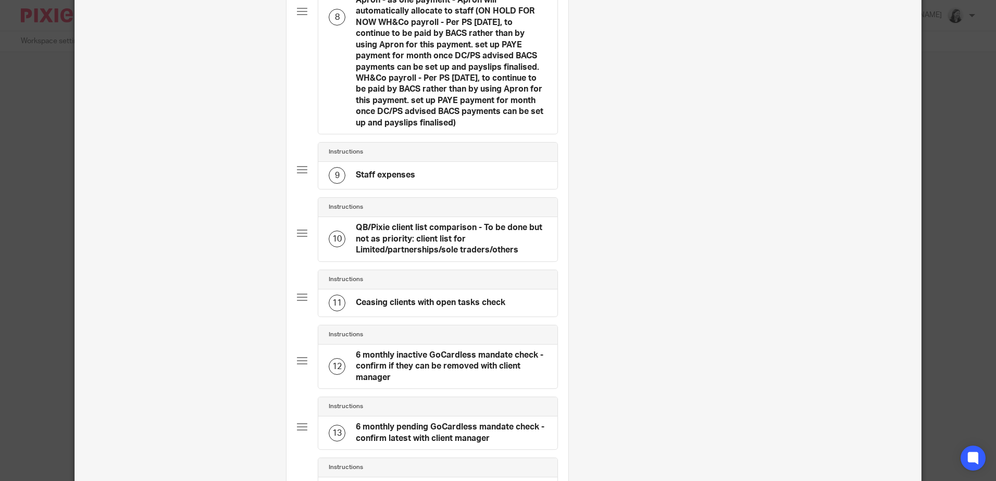
scroll to position [0, 0]
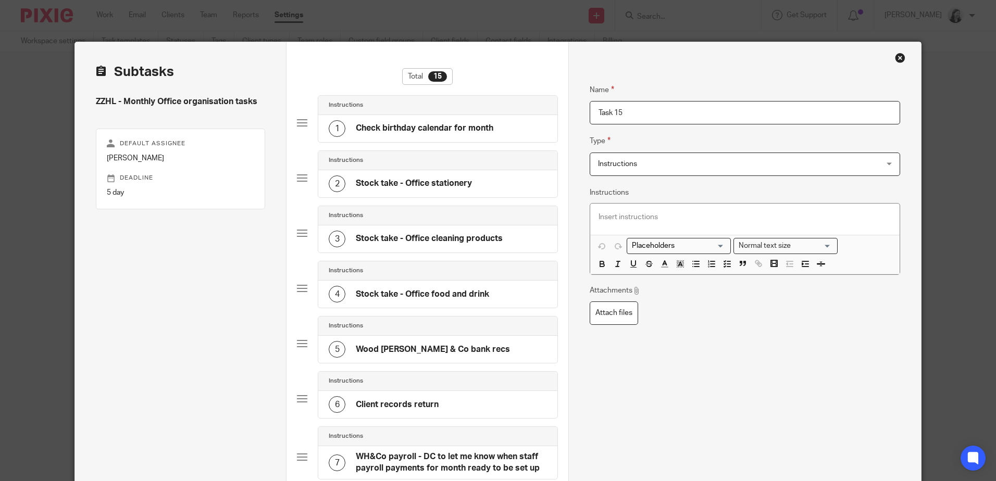
drag, startPoint x: 581, startPoint y: 112, endPoint x: 542, endPoint y: 112, distance: 39.6
paste input "Pixie vs QB review"
type input "Pixie vs QB review"
click at [651, 215] on p at bounding box center [744, 217] width 292 height 10
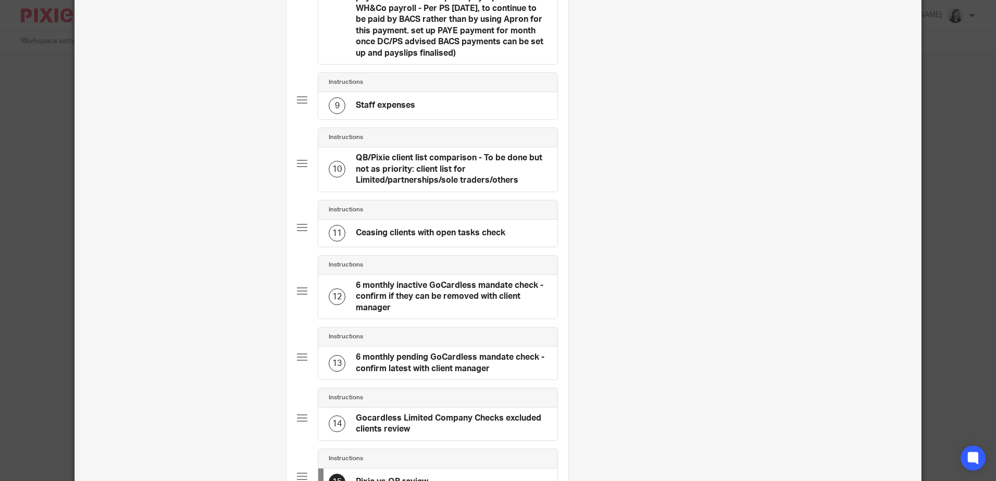
scroll to position [836, 0]
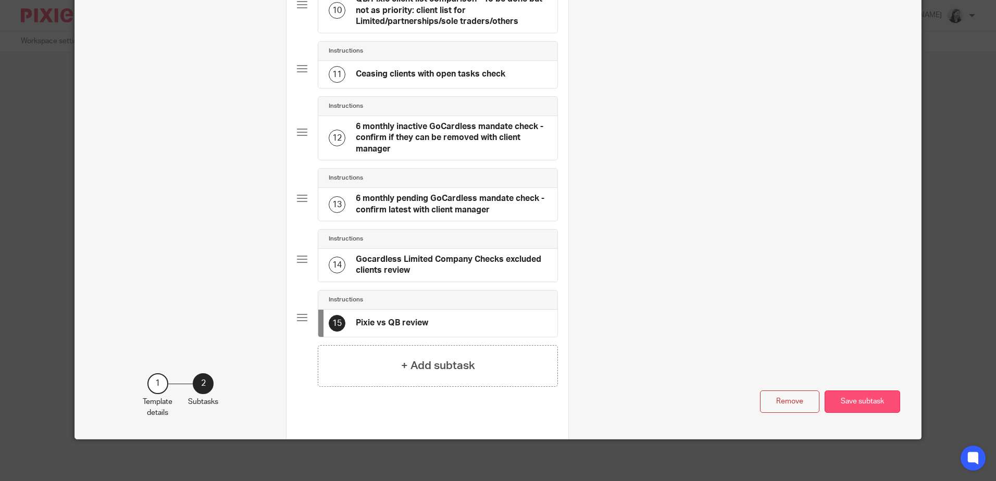
click at [875, 398] on button "Save subtask" at bounding box center [862, 402] width 76 height 22
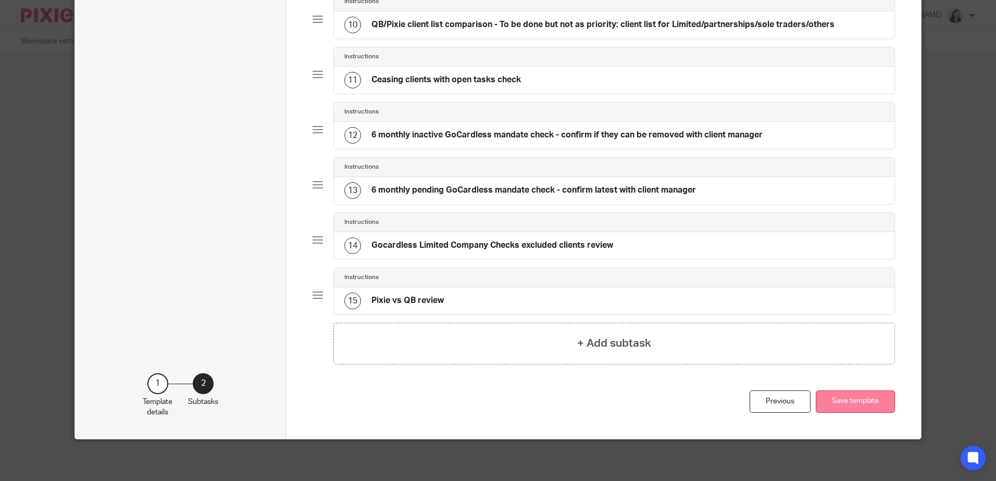
scroll to position [662, 0]
click at [876, 400] on button "Save template" at bounding box center [855, 402] width 79 height 22
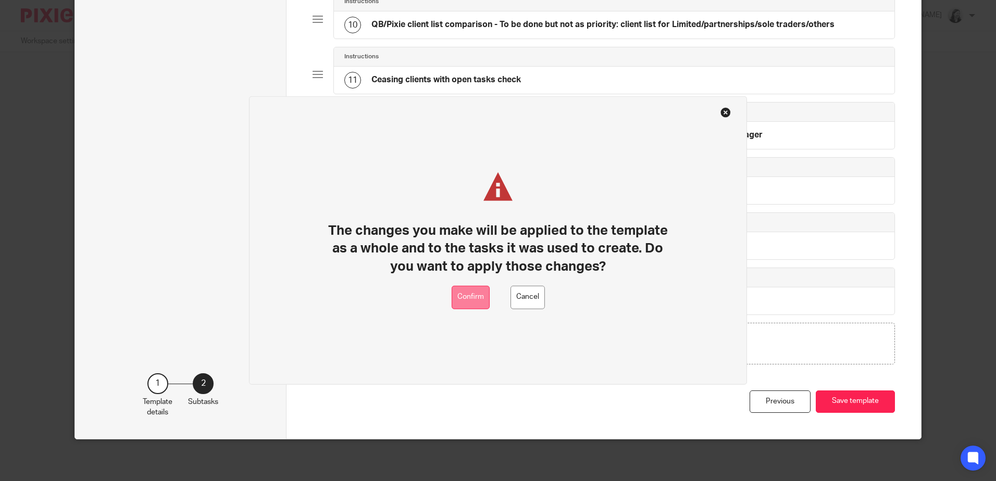
click at [454, 297] on button "Confirm" at bounding box center [471, 297] width 38 height 23
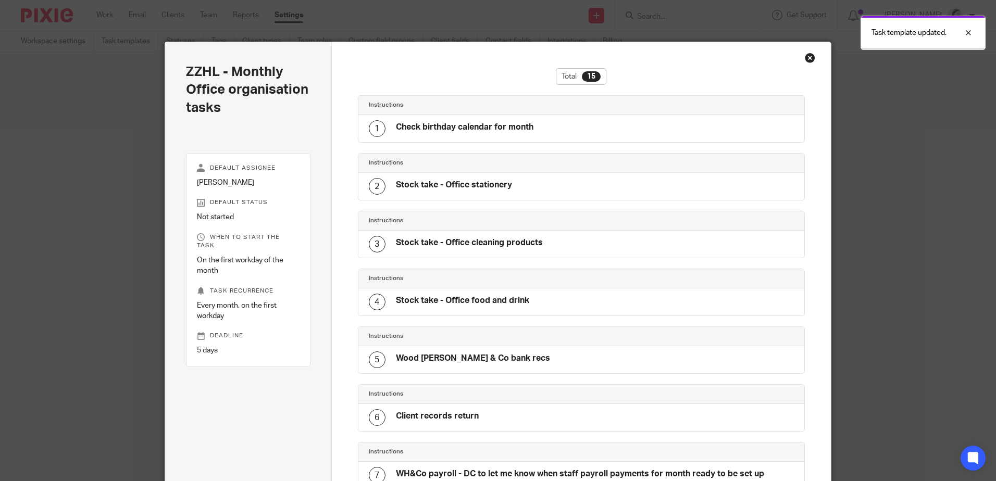
scroll to position [671, 0]
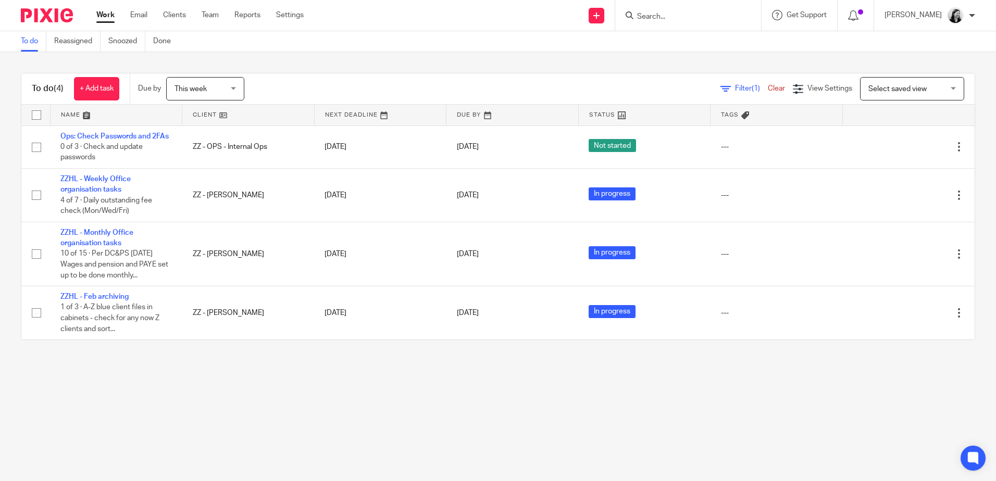
click at [945, 22] on div "[PERSON_NAME]" at bounding box center [929, 15] width 91 height 17
click at [945, 76] on li "Logout" at bounding box center [934, 72] width 69 height 15
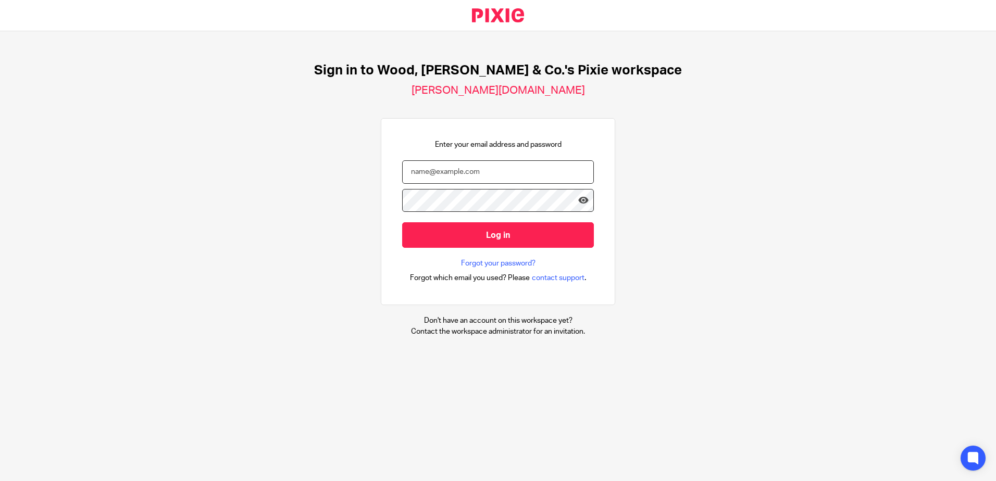
drag, startPoint x: 464, startPoint y: 170, endPoint x: 719, endPoint y: 5, distance: 304.2
click at [465, 170] on input "email" at bounding box center [498, 171] width 192 height 23
type input "h.lee@woodhicks.co.uk"
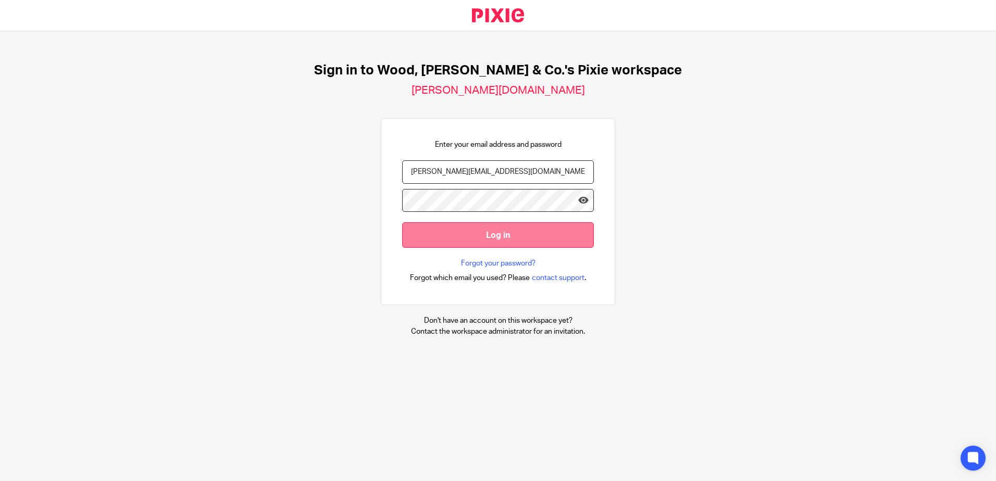
click at [505, 247] on input "Log in" at bounding box center [498, 235] width 192 height 26
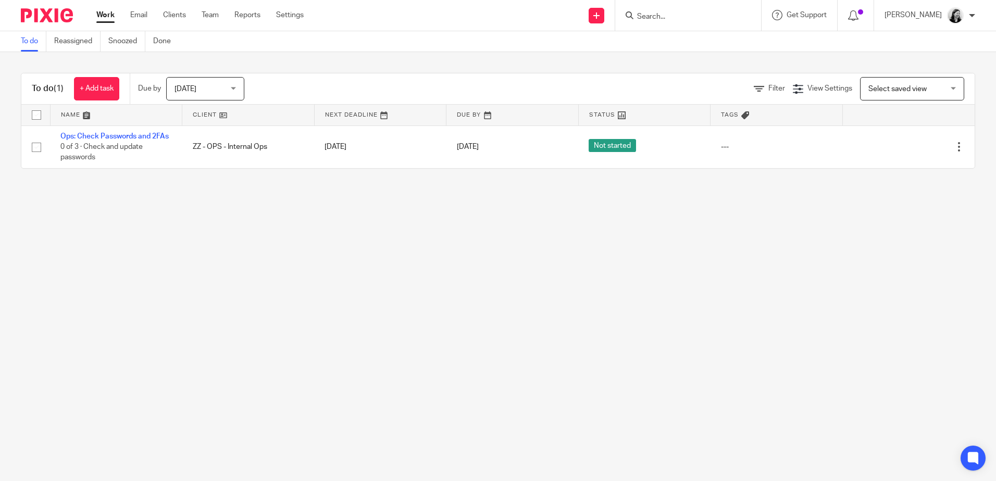
click at [664, 18] on input "Search" at bounding box center [683, 16] width 94 height 9
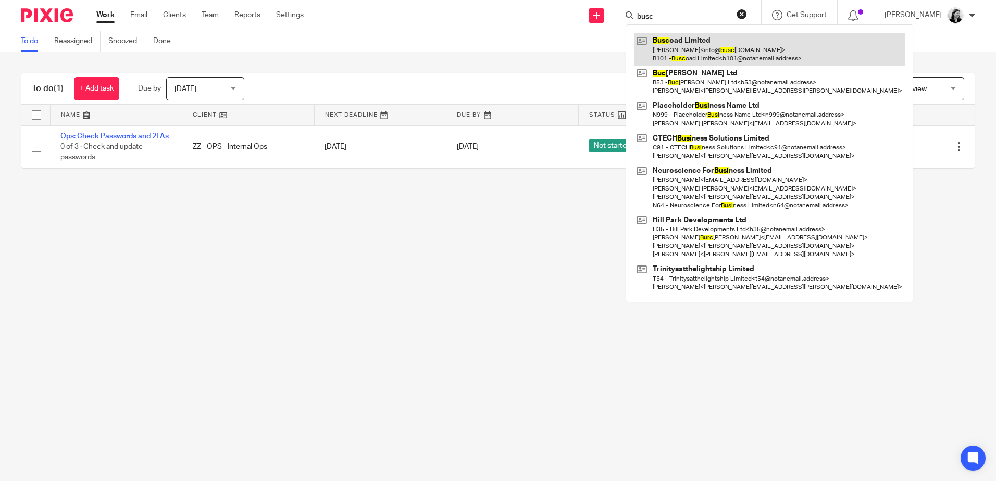
type input "busc"
click at [758, 53] on link at bounding box center [769, 49] width 271 height 32
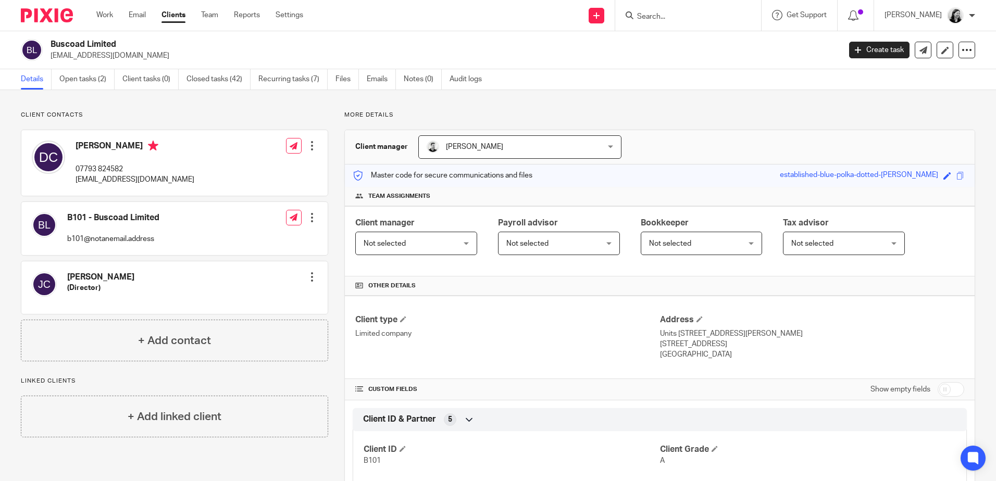
drag, startPoint x: 715, startPoint y: 26, endPoint x: 714, endPoint y: 20, distance: 5.8
click at [715, 24] on div at bounding box center [688, 15] width 146 height 31
click at [713, 19] on input "Search" at bounding box center [683, 16] width 94 height 9
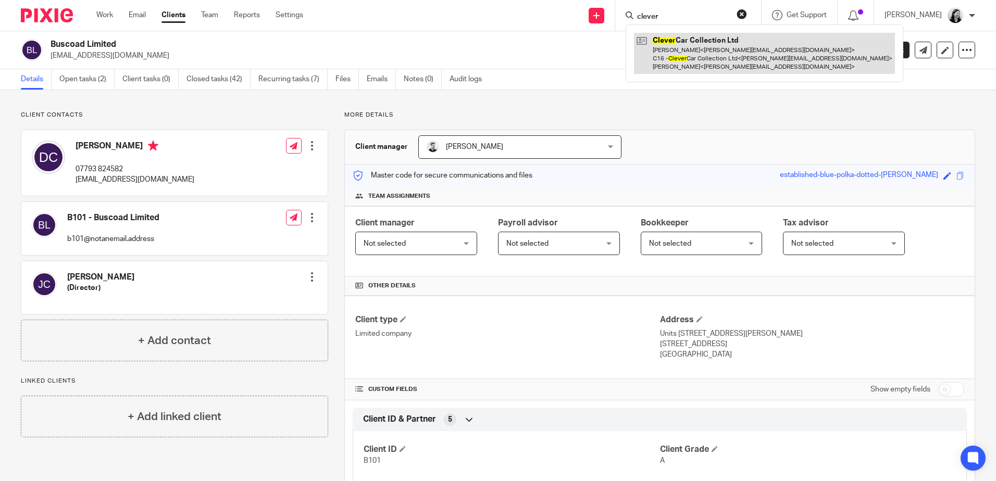
type input "clever"
click at [726, 69] on link at bounding box center [764, 53] width 261 height 41
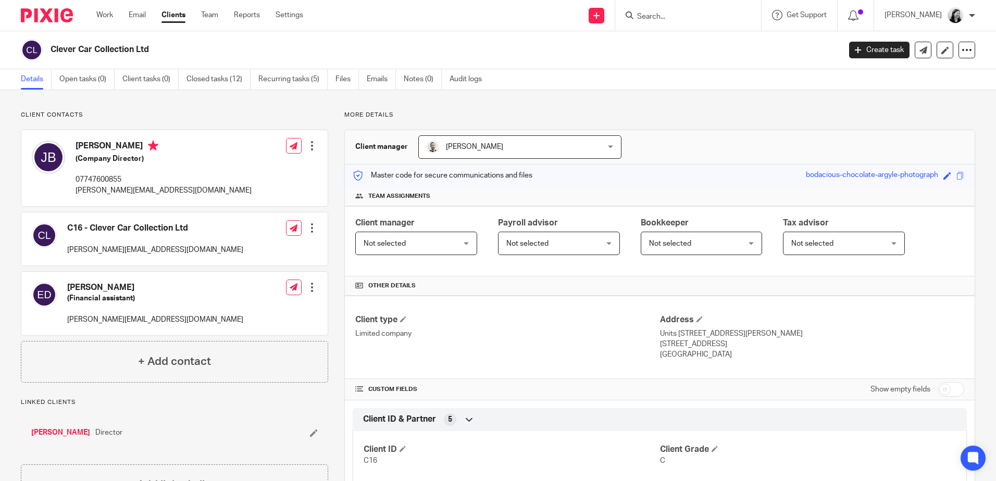
click at [255, 76] on ul "Details Open tasks (0) Client tasks (0) Closed tasks (12) Recurring tasks (5) F…" at bounding box center [259, 79] width 477 height 20
click at [276, 78] on link "Recurring tasks (5)" at bounding box center [292, 79] width 69 height 20
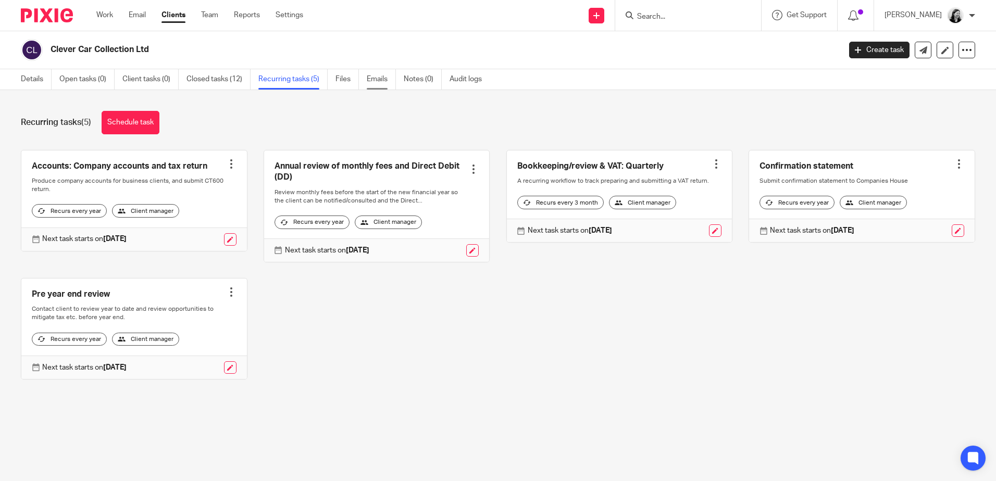
click at [386, 84] on link "Emails" at bounding box center [381, 79] width 29 height 20
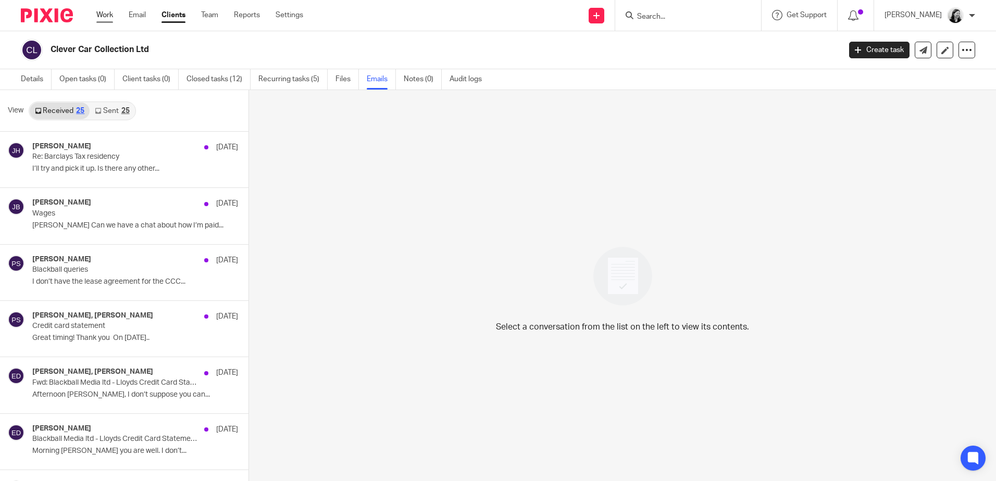
click at [101, 15] on link "Work" at bounding box center [104, 15] width 17 height 10
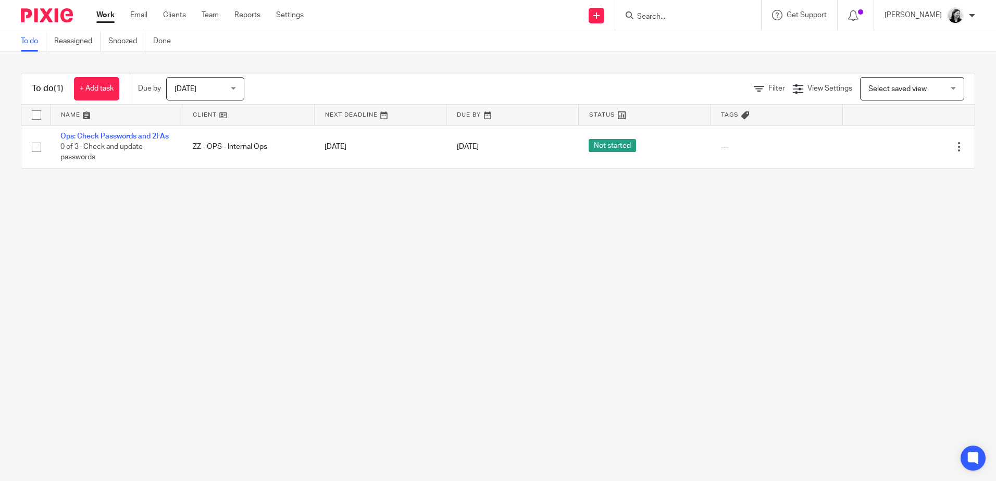
click at [717, 14] on input "Search" at bounding box center [683, 16] width 94 height 9
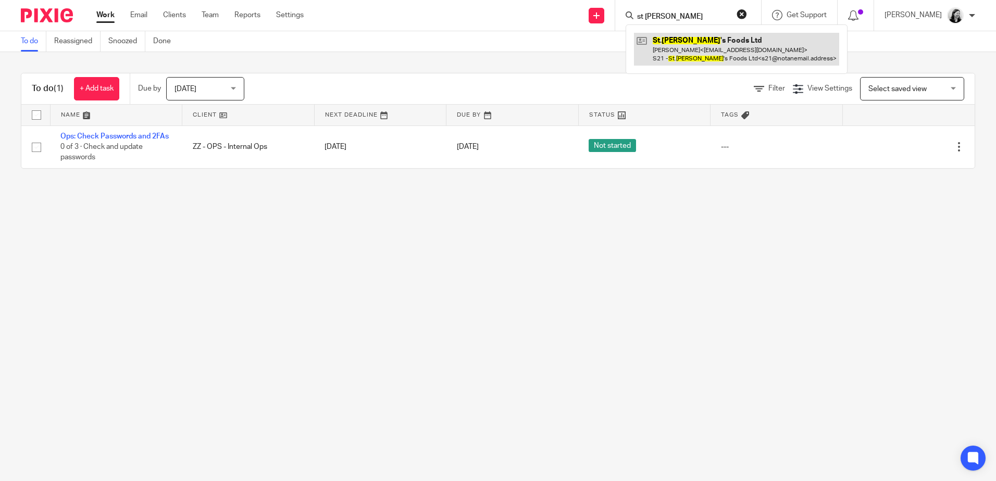
type input "st [PERSON_NAME]"
click at [729, 36] on link at bounding box center [736, 49] width 205 height 32
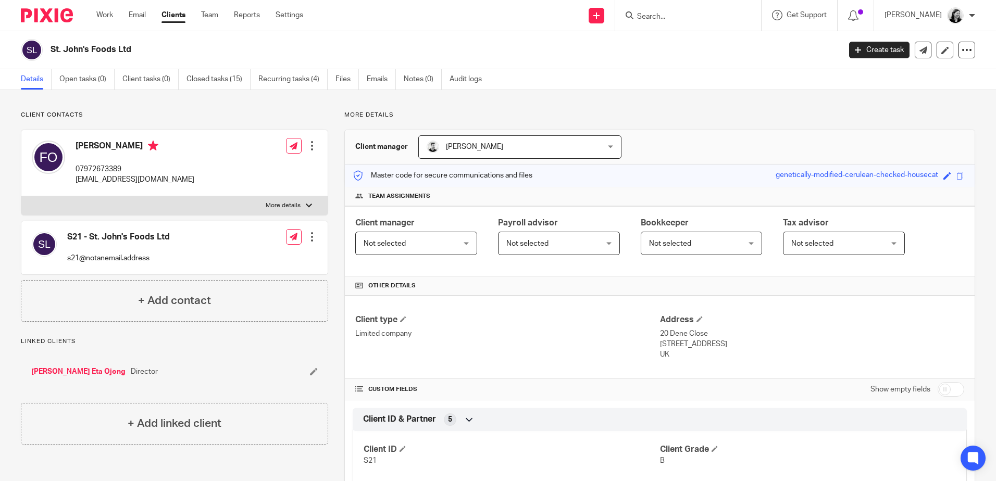
click at [713, 17] on input "Search" at bounding box center [683, 16] width 94 height 9
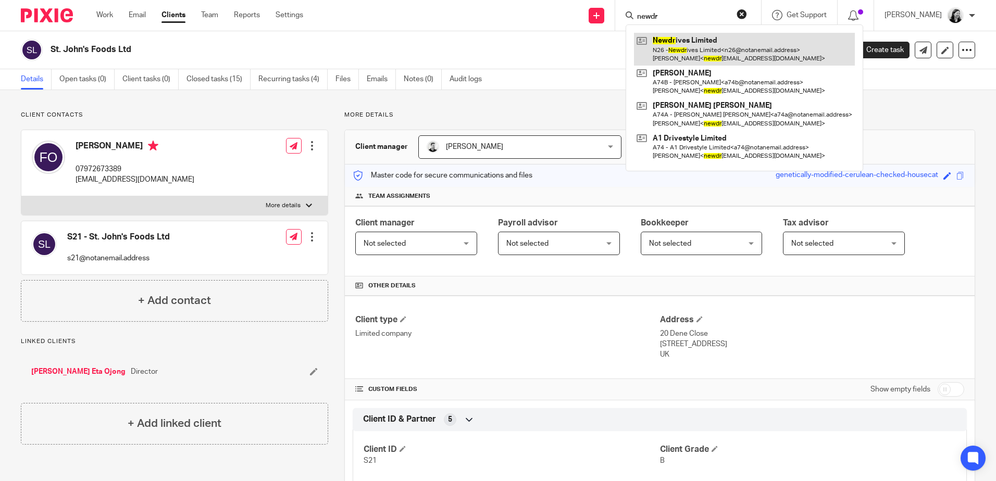
type input "newdr"
click at [732, 51] on link at bounding box center [744, 49] width 221 height 32
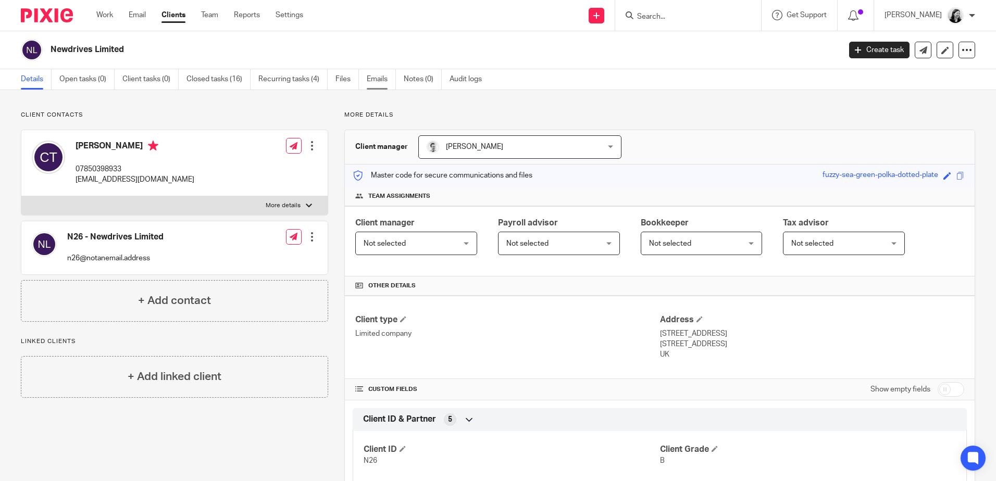
click at [379, 79] on link "Emails" at bounding box center [381, 79] width 29 height 20
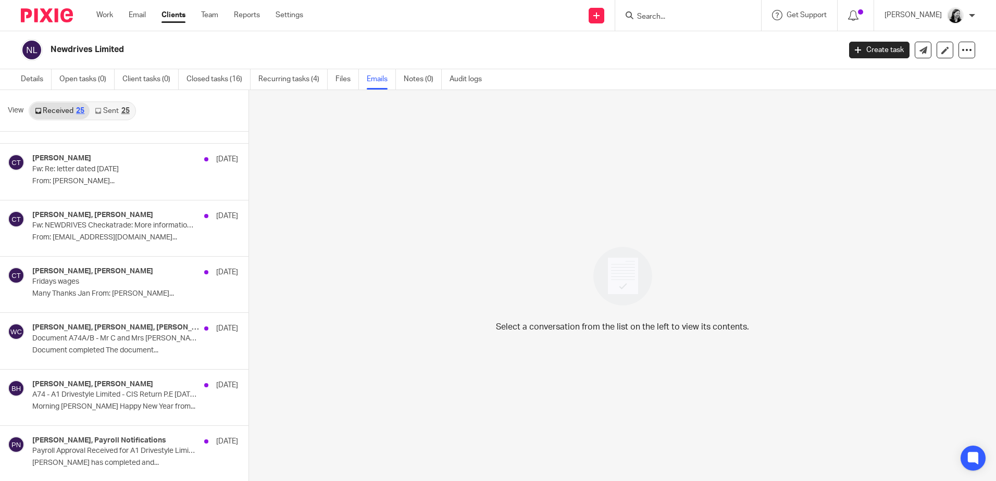
scroll to position [521, 0]
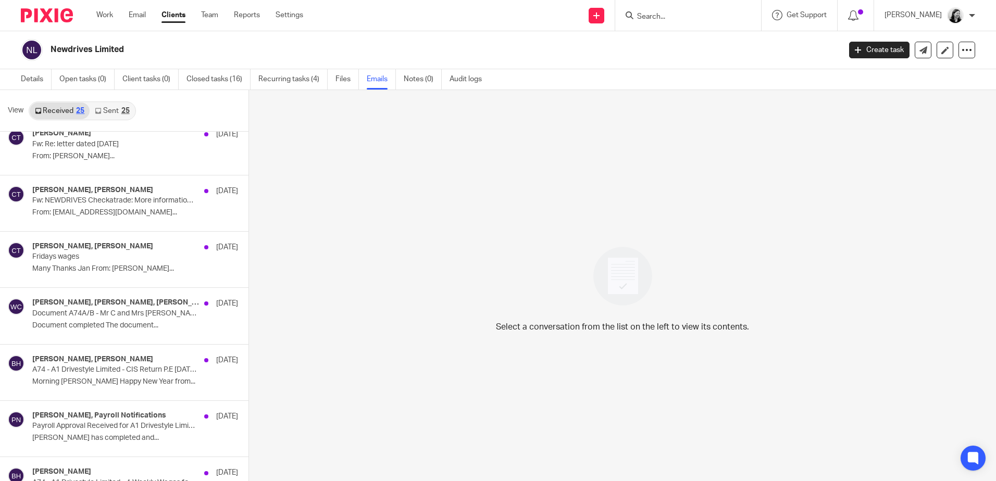
click at [687, 21] on input "Search" at bounding box center [683, 16] width 94 height 9
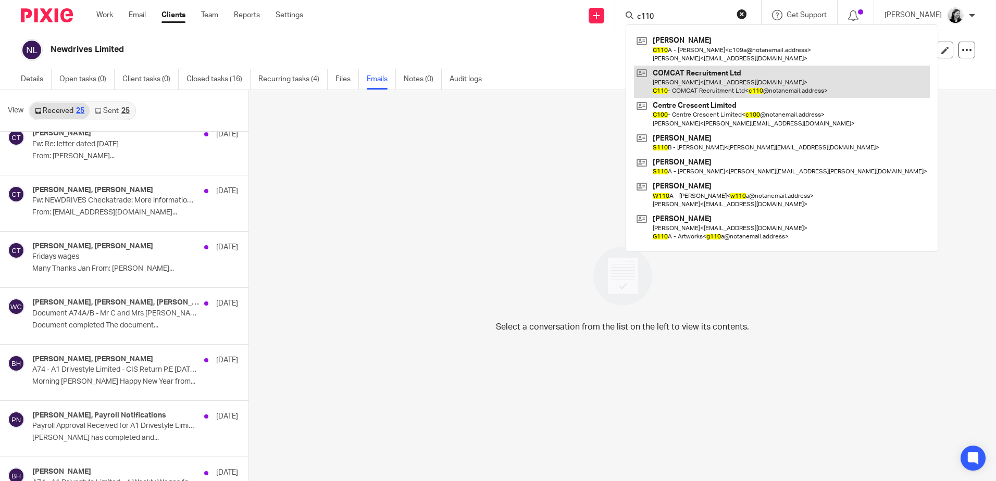
type input "c110"
click at [728, 77] on link at bounding box center [782, 82] width 296 height 32
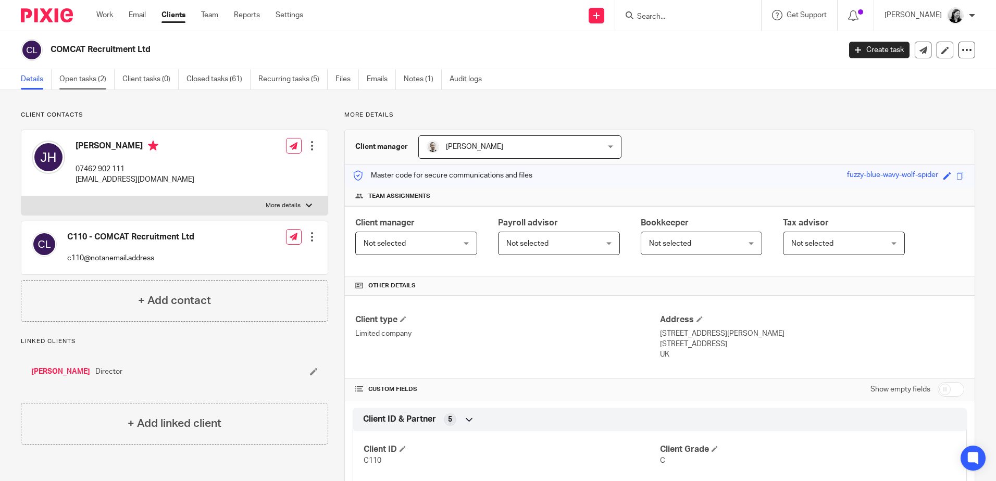
click at [80, 77] on link "Open tasks (2)" at bounding box center [86, 79] width 55 height 20
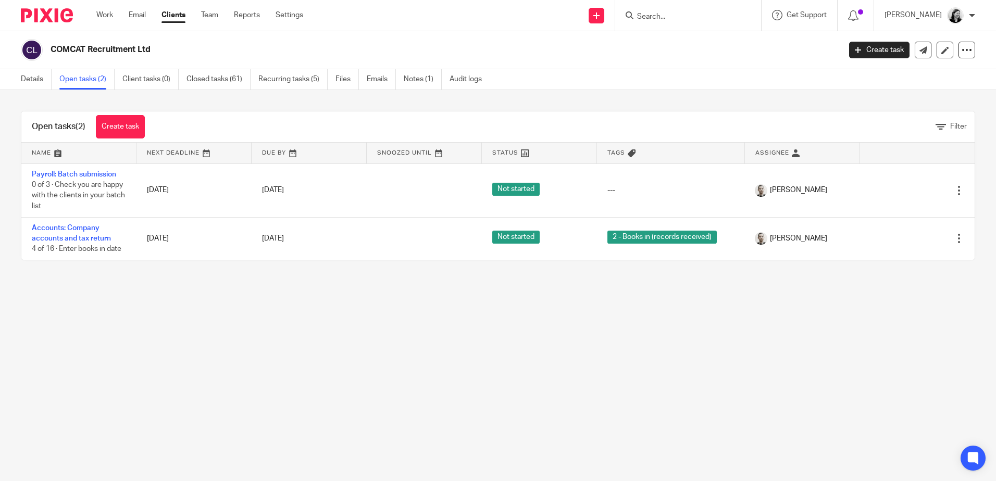
click at [684, 16] on input "Search" at bounding box center [683, 16] width 94 height 9
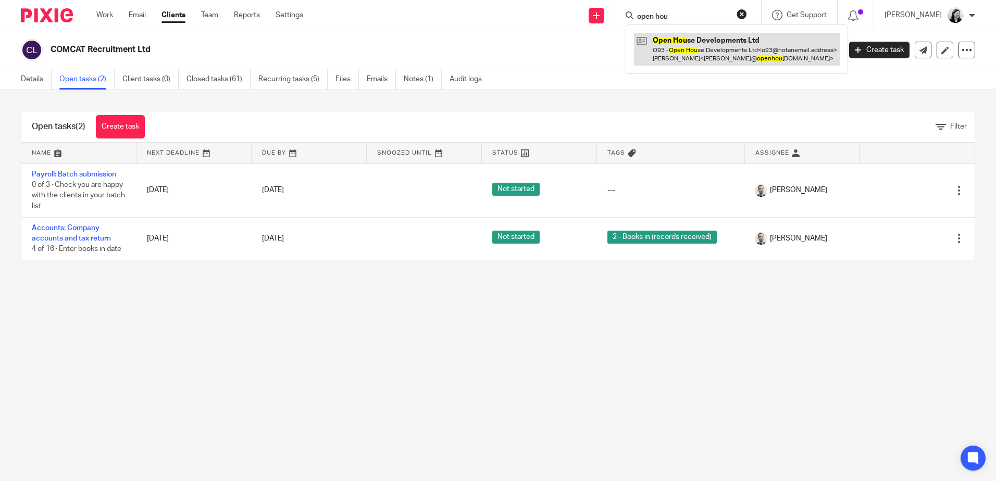
type input "open hou"
click at [736, 44] on link at bounding box center [737, 49] width 206 height 32
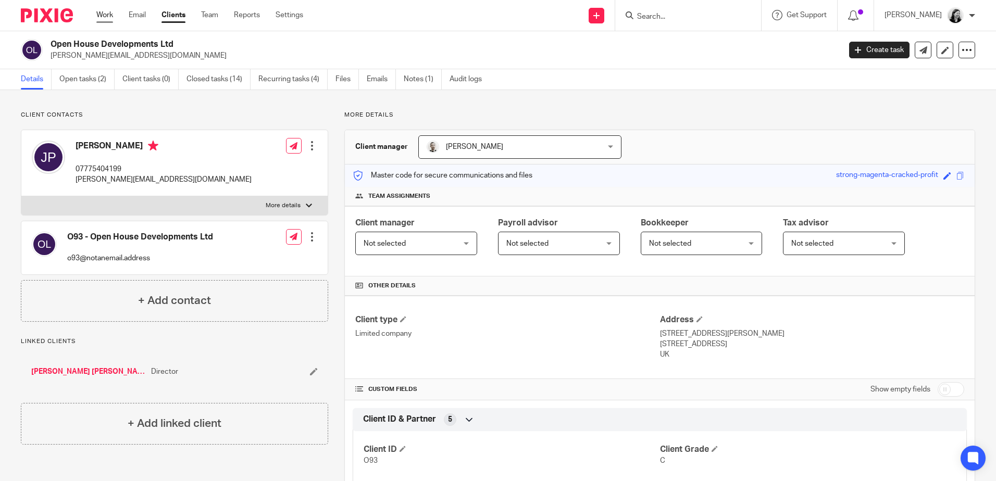
click at [108, 15] on link "Work" at bounding box center [104, 15] width 17 height 10
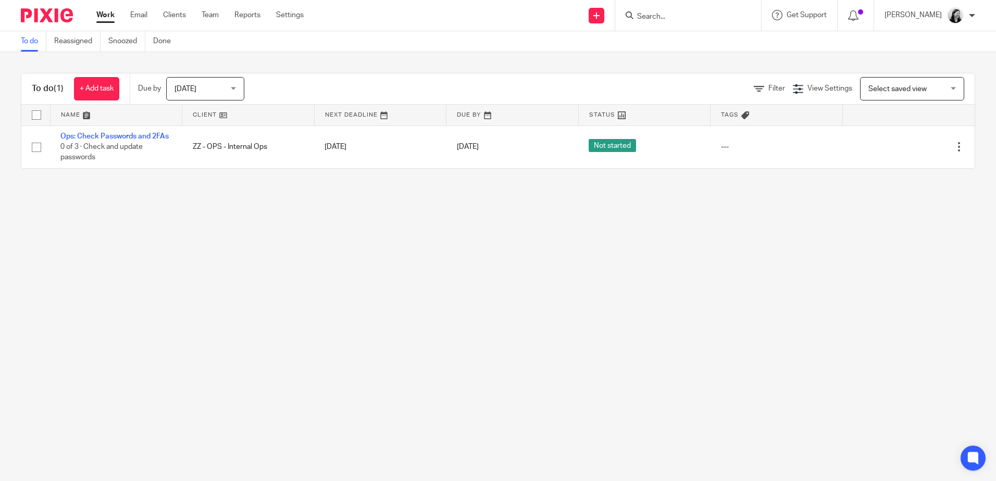
drag, startPoint x: 922, startPoint y: 3, endPoint x: 927, endPoint y: 7, distance: 6.3
click at [923, 4] on div "Helen Lee My profile Email integration Logout" at bounding box center [929, 15] width 111 height 31
click at [918, 17] on p "[PERSON_NAME]" at bounding box center [912, 15] width 57 height 10
click at [926, 73] on span "Logout" at bounding box center [926, 72] width 23 height 7
